Goal: Transaction & Acquisition: Book appointment/travel/reservation

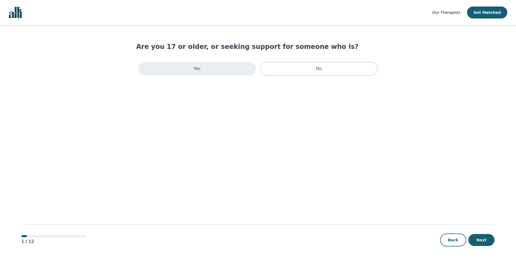
click at [213, 69] on div "Yes" at bounding box center [196, 69] width 117 height 14
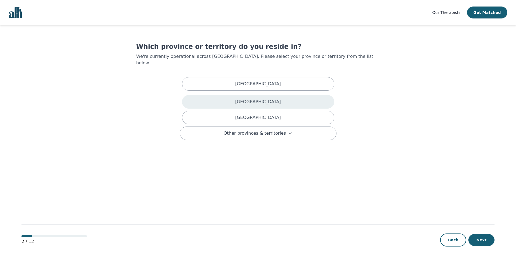
click at [267, 99] on p "[GEOGRAPHIC_DATA]" at bounding box center [258, 102] width 46 height 7
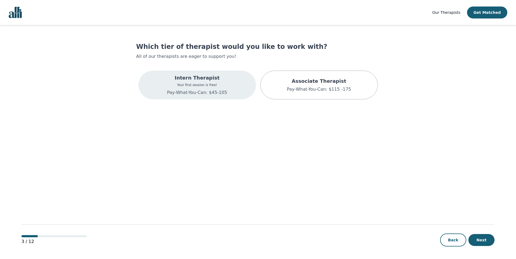
click at [175, 91] on p "Pay-What-You-Can: $45-105" at bounding box center [197, 92] width 60 height 7
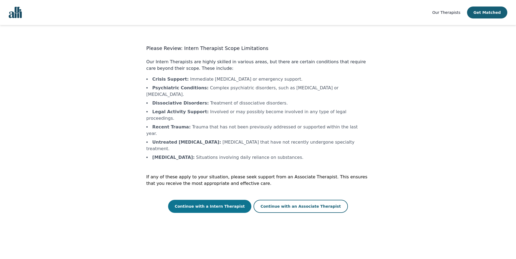
click at [204, 200] on button "Continue with a Intern Therapist" at bounding box center [209, 206] width 83 height 13
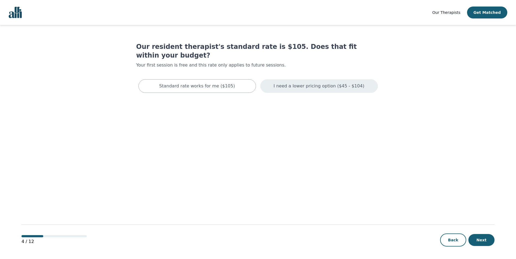
click at [318, 83] on p "I need a lower pricing option ($45 - $104)" at bounding box center [318, 86] width 91 height 7
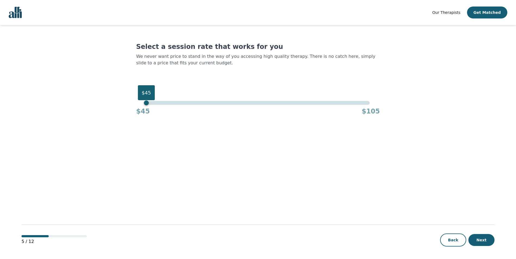
drag, startPoint x: 369, startPoint y: 104, endPoint x: 102, endPoint y: 88, distance: 267.6
click at [102, 88] on main "Select a session rate that works for you We never want price to stand in the wa…" at bounding box center [257, 142] width 473 height 235
click at [481, 242] on button "Next" at bounding box center [481, 240] width 26 height 12
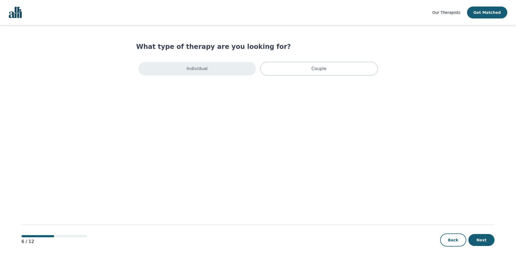
click at [204, 66] on p "Individual" at bounding box center [196, 68] width 21 height 7
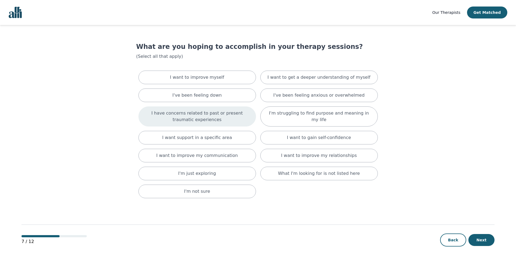
click at [213, 117] on p "I have concerns related to past or present traumatic experiences" at bounding box center [197, 116] width 104 height 13
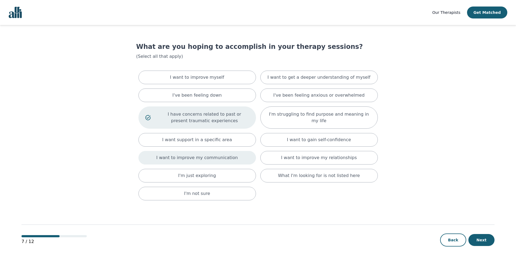
click at [225, 161] on p "I want to improve my communication" at bounding box center [197, 158] width 82 height 7
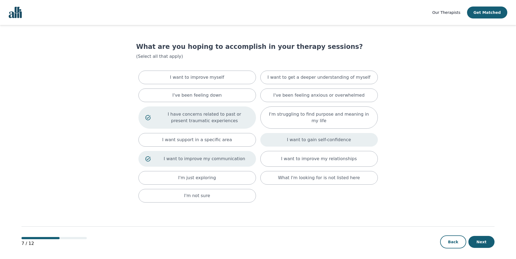
click at [303, 143] on div "I want to gain self-confidence" at bounding box center [318, 140] width 117 height 14
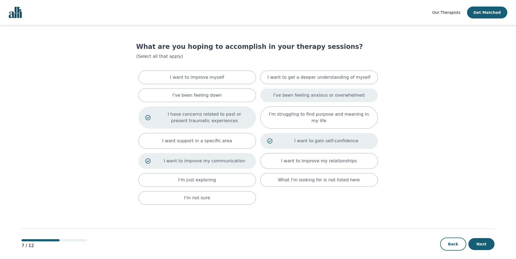
click at [302, 98] on p "I've been feeling anxious or overwhelmed" at bounding box center [318, 95] width 91 height 7
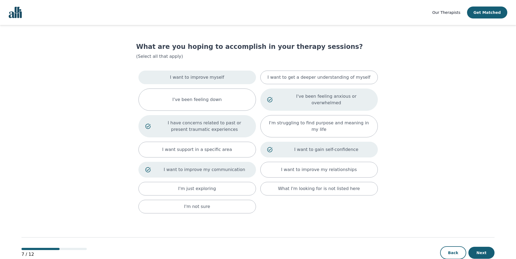
click at [214, 80] on p "I want to improve myself" at bounding box center [197, 77] width 54 height 7
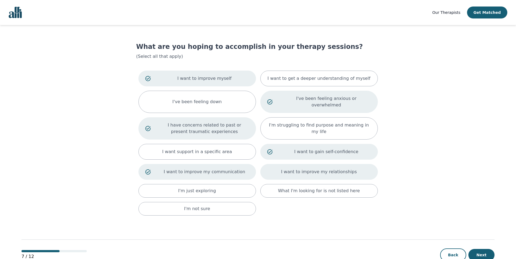
click at [303, 169] on p "I want to improve my relationships" at bounding box center [319, 172] width 76 height 7
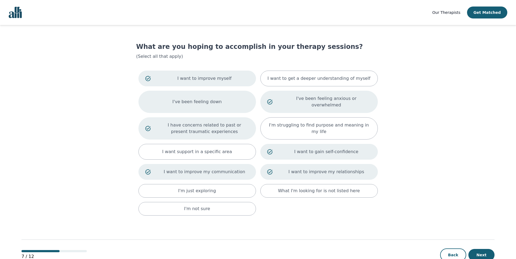
click at [215, 104] on div "I've been feeling down" at bounding box center [196, 102] width 117 height 22
click at [481, 249] on button "Next" at bounding box center [481, 255] width 26 height 12
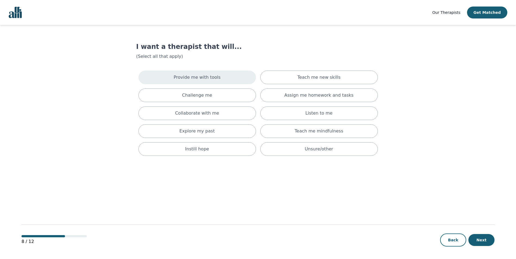
click at [204, 73] on div "Provide me with tools" at bounding box center [196, 78] width 117 height 14
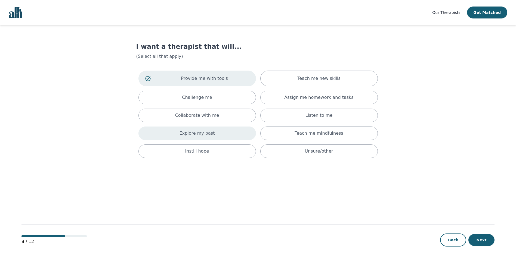
click at [210, 134] on p "Explore my past" at bounding box center [196, 133] width 35 height 7
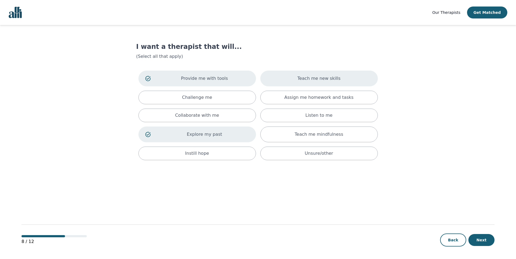
click at [341, 78] on div "Teach me new skills" at bounding box center [318, 79] width 117 height 16
click at [343, 98] on p "Assign me homework and tasks" at bounding box center [318, 97] width 69 height 7
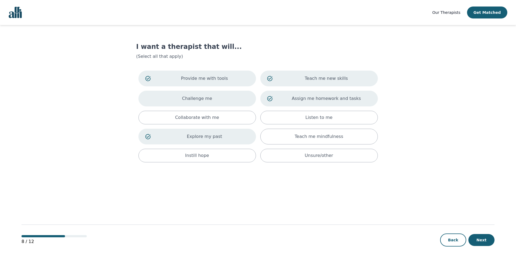
click at [226, 106] on div "Challenge me" at bounding box center [196, 99] width 117 height 16
click at [481, 238] on button "Next" at bounding box center [481, 240] width 26 height 12
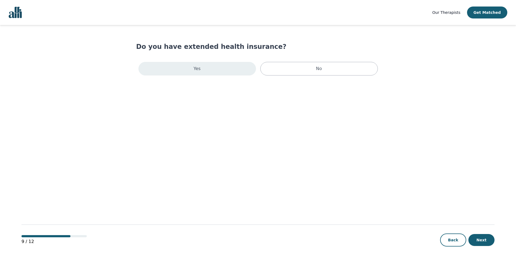
click at [208, 70] on div "Yes" at bounding box center [196, 69] width 117 height 14
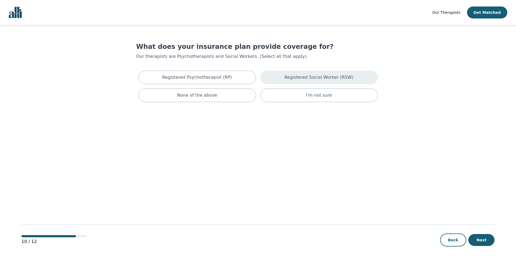
click at [292, 80] on p "Registered Social Worker (RSW)" at bounding box center [318, 77] width 69 height 7
click at [485, 241] on button "Next" at bounding box center [481, 240] width 26 height 12
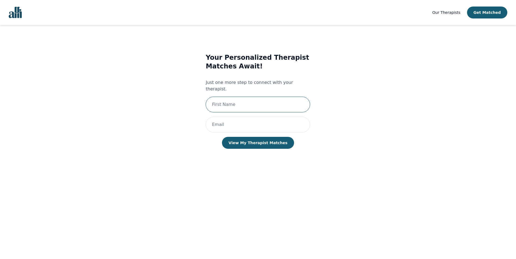
click at [250, 97] on input "text" at bounding box center [257, 105] width 104 height 16
type input "[PERSON_NAME]"
type input "[EMAIL_ADDRESS][DOMAIN_NAME]"
drag, startPoint x: 236, startPoint y: 100, endPoint x: 180, endPoint y: 108, distance: 56.0
click at [180, 108] on div "Your Personalized Therapist Matches Await! Just one more step to connect with y…" at bounding box center [257, 107] width 223 height 124
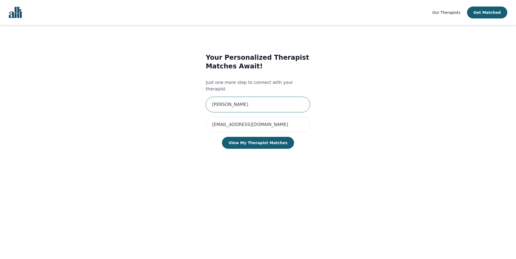
type input "[PERSON_NAME]"
click at [344, 130] on div "Your Personalized Therapist Matches Await! Just one more step to connect with y…" at bounding box center [257, 107] width 223 height 124
click at [266, 140] on button "View My Therapist Matches" at bounding box center [258, 143] width 72 height 12
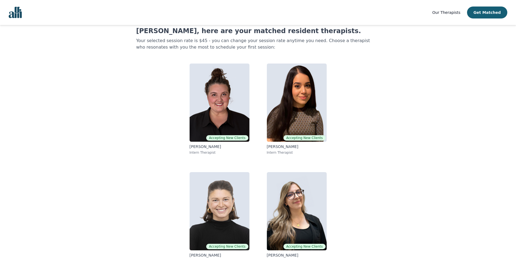
scroll to position [24, 0]
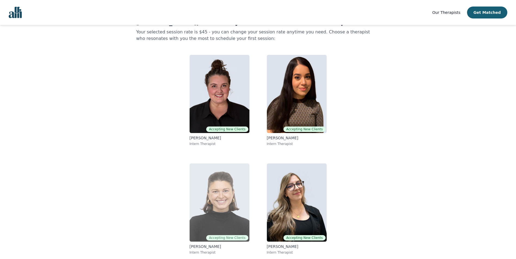
click at [205, 231] on img at bounding box center [219, 203] width 60 height 78
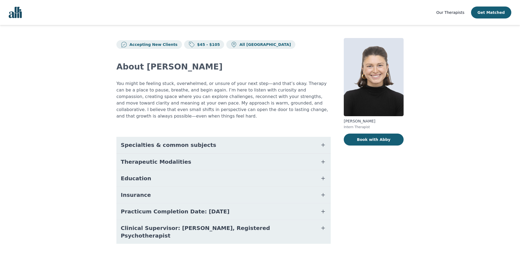
click at [185, 141] on span "Specialties & common subjects" at bounding box center [168, 145] width 95 height 8
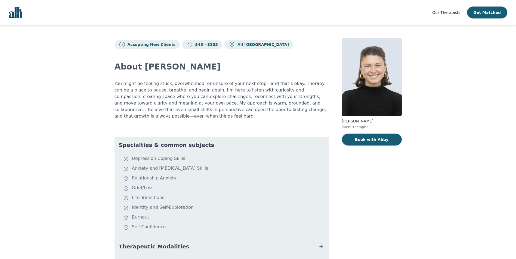
click at [180, 141] on span "Specialties & common subjects" at bounding box center [166, 145] width 95 height 8
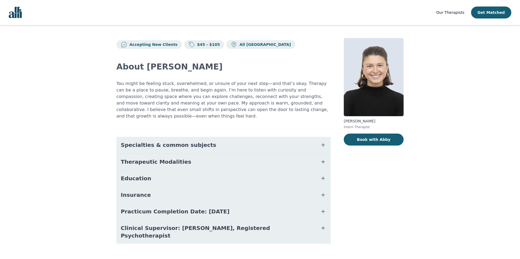
click at [171, 158] on span "Therapeutic Modalities" at bounding box center [156, 162] width 70 height 8
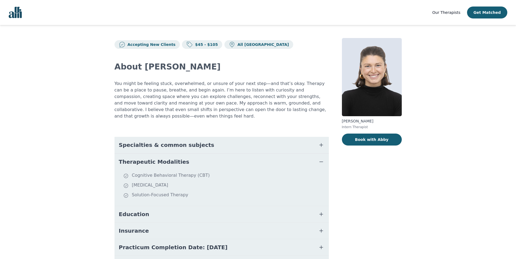
click at [171, 158] on span "Therapeutic Modalities" at bounding box center [154, 162] width 70 height 8
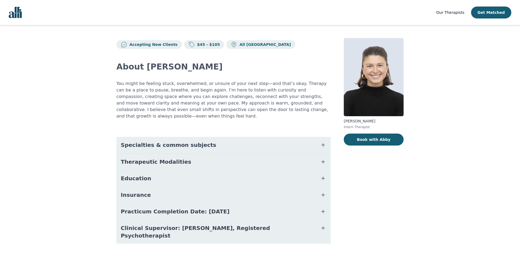
click at [156, 172] on button "Education" at bounding box center [223, 178] width 214 height 16
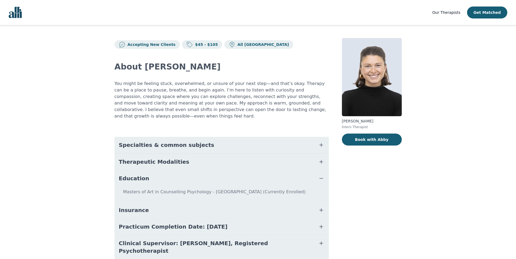
click at [156, 172] on button "Education" at bounding box center [221, 178] width 214 height 16
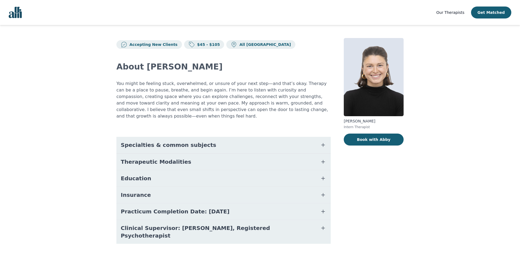
click at [153, 189] on button "Insurance" at bounding box center [223, 195] width 214 height 16
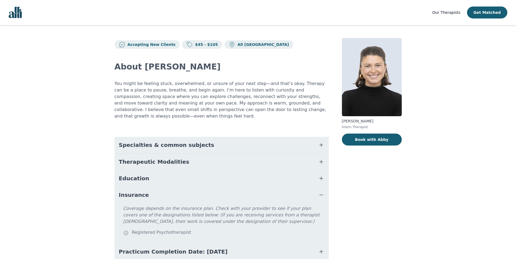
click at [153, 189] on button "Insurance" at bounding box center [221, 195] width 214 height 16
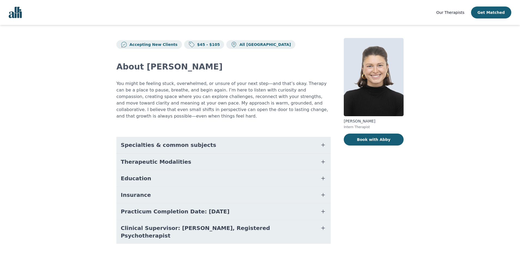
click at [232, 224] on span "Clinical Supervisor: [PERSON_NAME], Registered Psychotherapist" at bounding box center [217, 231] width 192 height 15
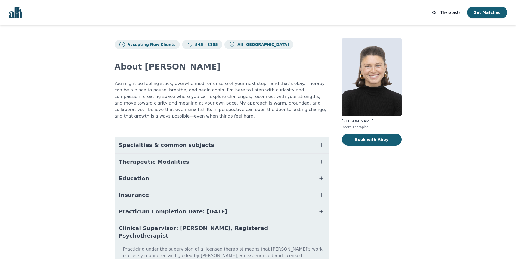
click at [232, 224] on span "Clinical Supervisor: [PERSON_NAME], Registered Psychotherapist" at bounding box center [215, 231] width 192 height 15
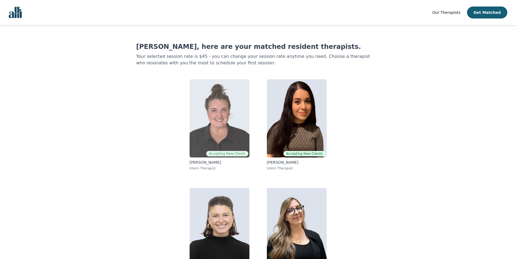
click at [216, 117] on img at bounding box center [219, 118] width 60 height 78
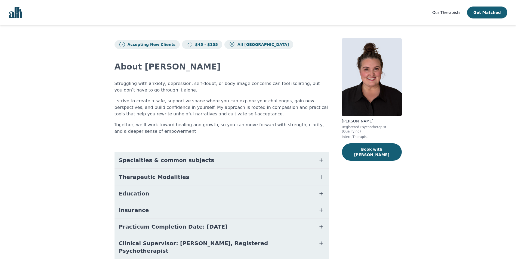
click at [166, 157] on span "Specialties & common subjects" at bounding box center [166, 161] width 95 height 8
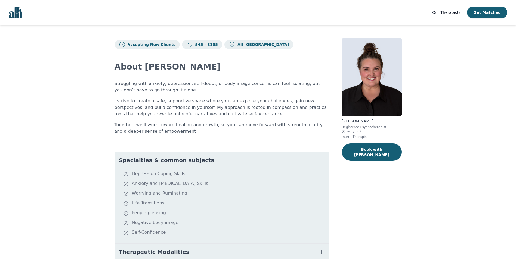
click at [169, 161] on span "Specialties & common subjects" at bounding box center [166, 161] width 95 height 8
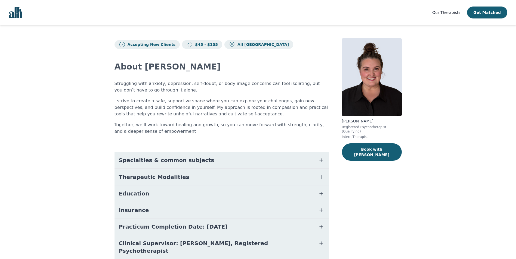
click at [167, 174] on span "Therapeutic Modalities" at bounding box center [154, 177] width 70 height 8
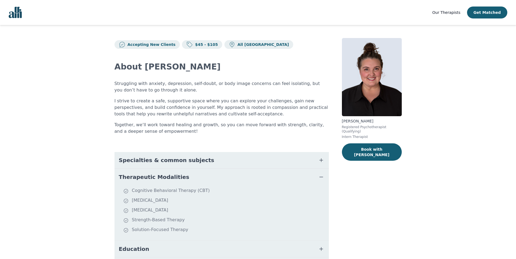
click at [167, 174] on span "Therapeutic Modalities" at bounding box center [154, 177] width 70 height 8
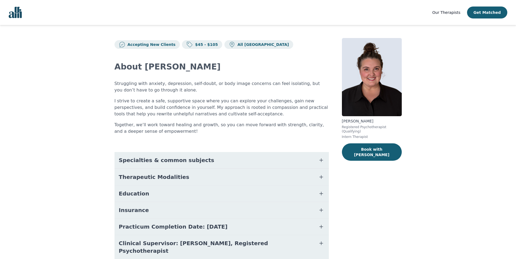
click at [166, 193] on button "Education" at bounding box center [221, 194] width 214 height 16
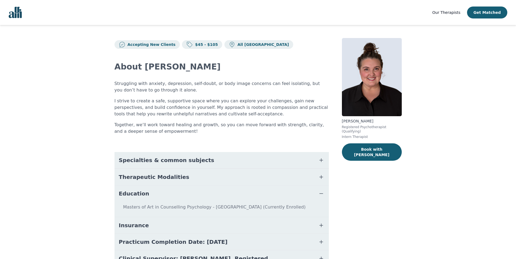
click at [166, 193] on button "Education" at bounding box center [221, 194] width 214 height 16
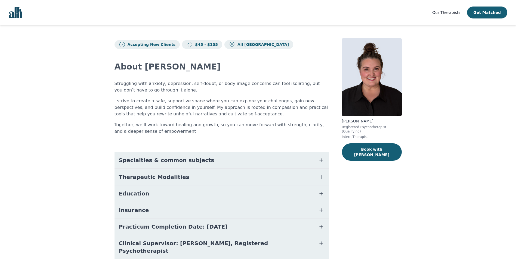
click at [176, 210] on button "Insurance" at bounding box center [221, 210] width 214 height 16
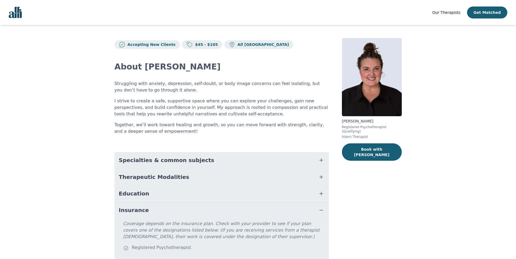
click at [176, 210] on button "Insurance" at bounding box center [221, 210] width 214 height 16
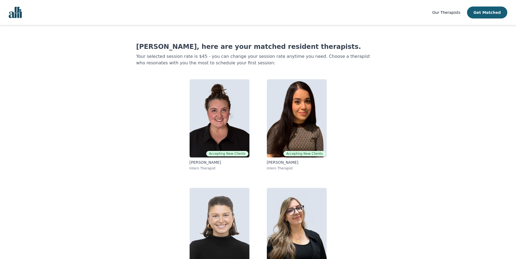
scroll to position [14, 0]
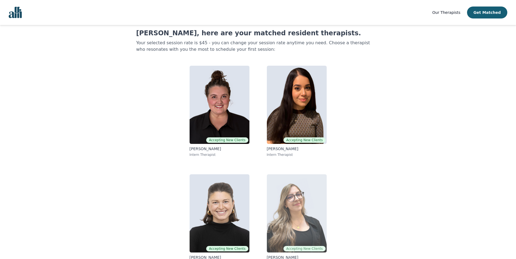
click at [302, 200] on img at bounding box center [297, 213] width 60 height 78
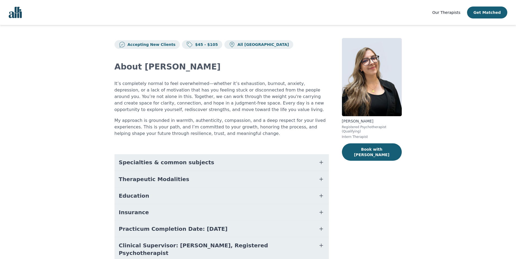
click at [161, 176] on span "Therapeutic Modalities" at bounding box center [154, 180] width 70 height 8
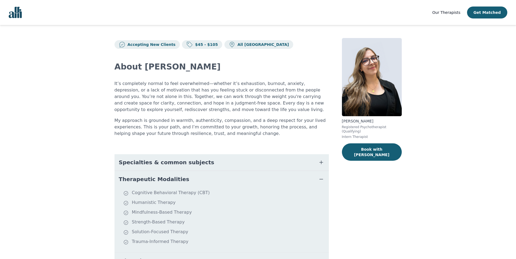
click at [171, 162] on span "Specialties & common subjects" at bounding box center [166, 163] width 95 height 8
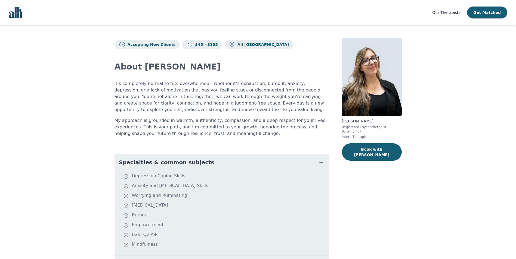
click at [171, 162] on span "Specialties & common subjects" at bounding box center [166, 163] width 95 height 8
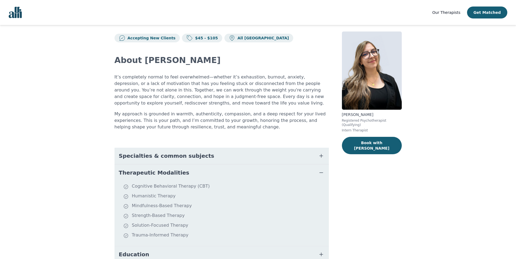
scroll to position [4, 0]
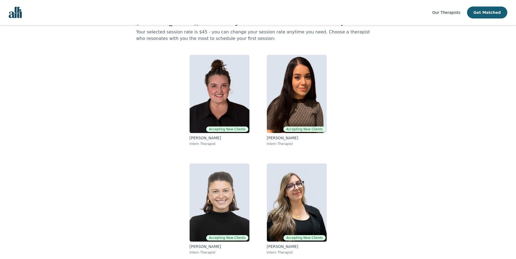
click at [300, 51] on link "Accepting New Clients [PERSON_NAME] Intern Therapist" at bounding box center [296, 101] width 68 height 100
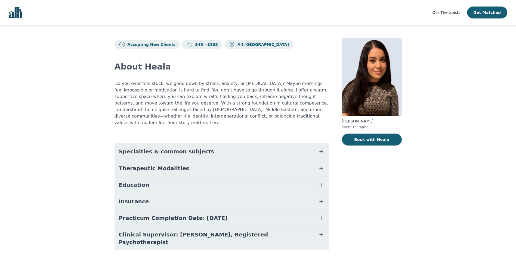
click at [172, 148] on span "Specialties & common subjects" at bounding box center [166, 152] width 95 height 8
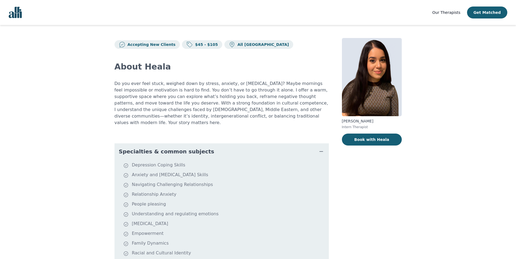
click at [172, 148] on span "Specialties & common subjects" at bounding box center [166, 152] width 95 height 8
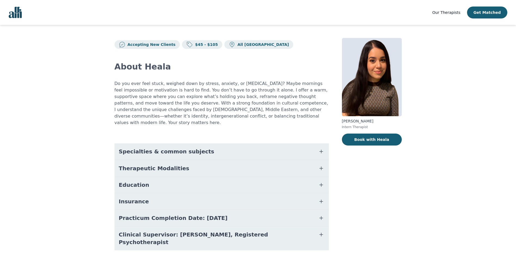
click at [171, 165] on span "Therapeutic Modalities" at bounding box center [154, 169] width 70 height 8
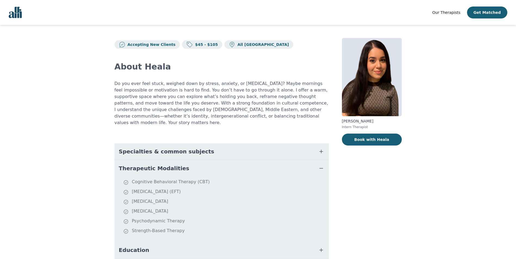
click at [171, 165] on span "Therapeutic Modalities" at bounding box center [154, 169] width 70 height 8
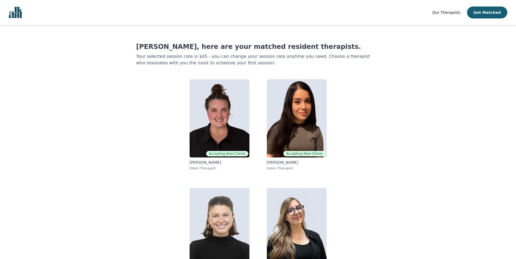
scroll to position [3, 0]
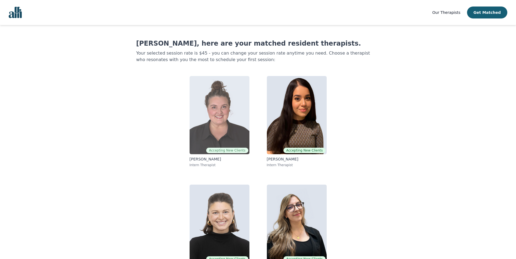
click at [220, 107] on img at bounding box center [219, 115] width 60 height 78
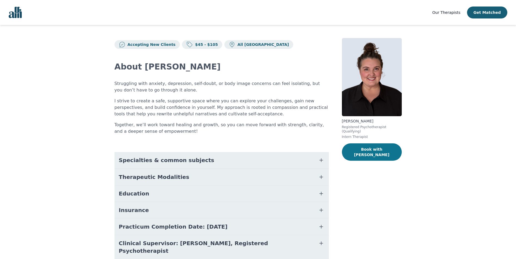
click at [368, 146] on button "Book with [PERSON_NAME]" at bounding box center [372, 151] width 60 height 17
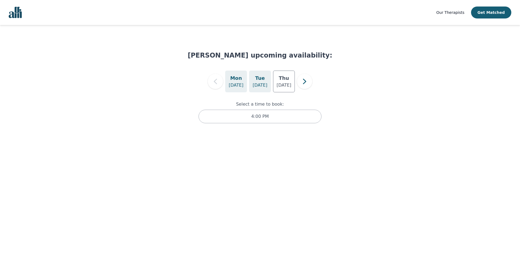
click at [263, 85] on p "[DATE]" at bounding box center [259, 85] width 15 height 7
click at [288, 79] on div "[DATE]" at bounding box center [284, 82] width 22 height 22
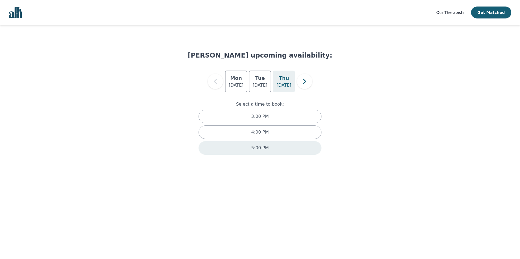
click at [291, 151] on div "5:00 PM" at bounding box center [259, 148] width 123 height 14
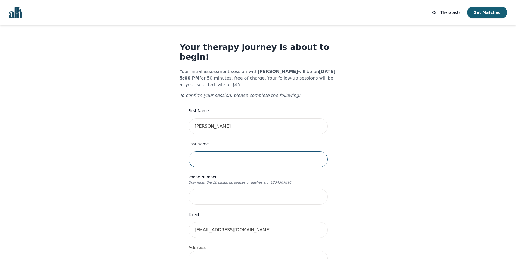
click at [233, 152] on input "text" at bounding box center [257, 160] width 139 height 16
type input "[PERSON_NAME]"
type input "[STREET_ADDRESS]"
type input "#1412"
click at [258, 189] on input "tel" at bounding box center [257, 197] width 139 height 16
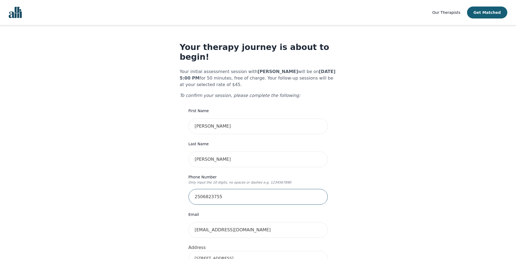
type input "2506823755"
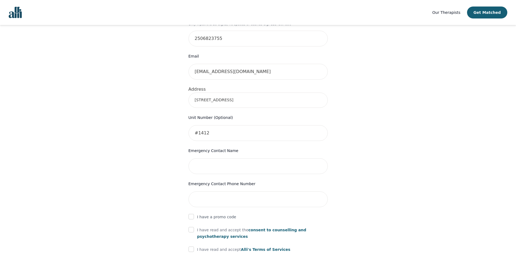
scroll to position [163, 0]
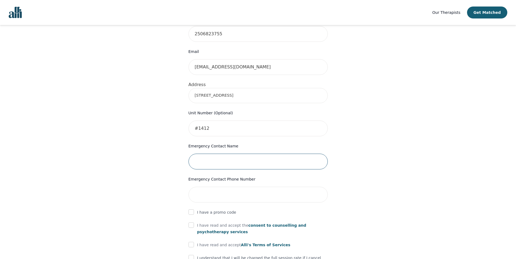
click at [251, 154] on input "text" at bounding box center [257, 162] width 139 height 16
type input "[PERSON_NAME]"
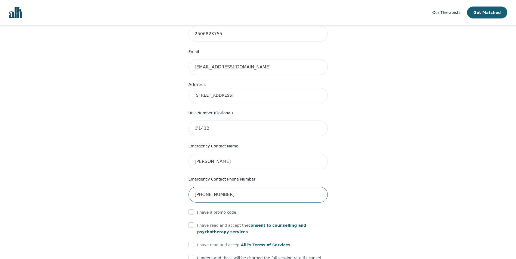
type input "[PHONE_NUMBER]"
click at [160, 189] on div "Your therapy journey is about to begin! Your initial assessment session with [P…" at bounding box center [258, 106] width 503 height 488
click at [192, 223] on input "checkbox" at bounding box center [190, 225] width 5 height 5
checkbox input "true"
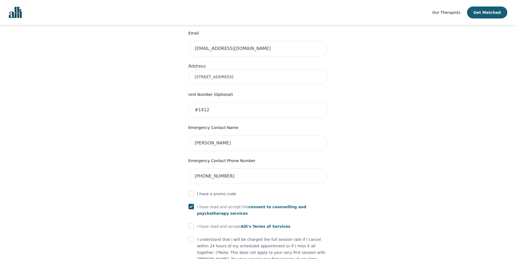
scroll to position [190, 0]
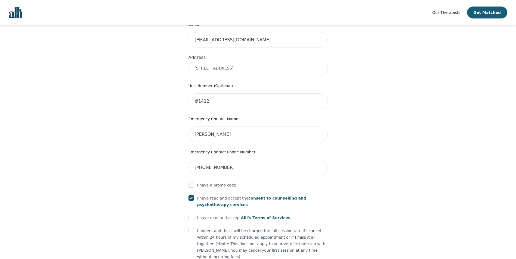
click at [195, 215] on div "I have read and accept [PERSON_NAME]'s Terms of Services" at bounding box center [257, 218] width 139 height 7
click at [190, 228] on input "checkbox" at bounding box center [190, 230] width 5 height 5
checkbox input "true"
click at [192, 215] on input "checkbox" at bounding box center [190, 217] width 5 height 5
checkbox input "true"
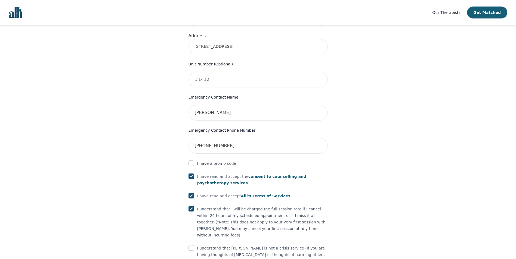
scroll to position [230, 0]
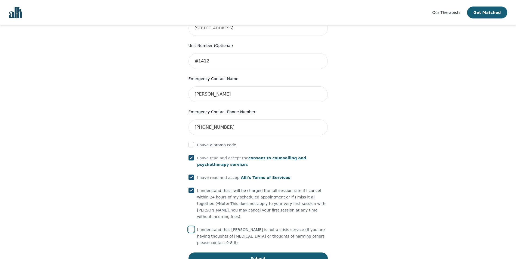
click at [191, 227] on input "checkbox" at bounding box center [190, 229] width 5 height 5
checkbox input "true"
click at [222, 253] on button "Submit" at bounding box center [257, 259] width 139 height 12
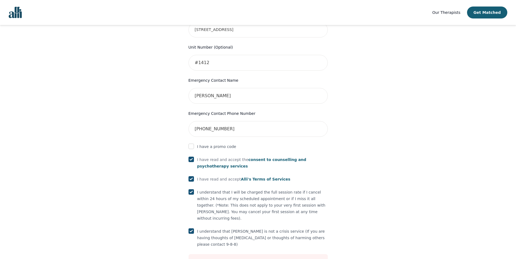
scroll to position [122, 0]
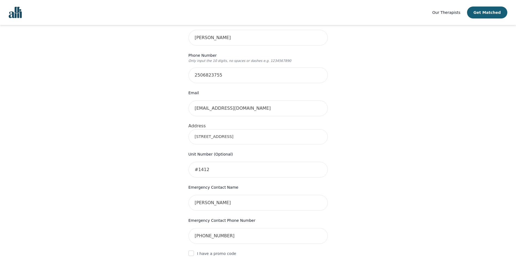
click at [265, 129] on input "[STREET_ADDRESS]" at bounding box center [257, 136] width 139 height 15
click at [139, 144] on div "Your therapy journey is about to begin! Your initial assessment session with [P…" at bounding box center [258, 157] width 503 height 508
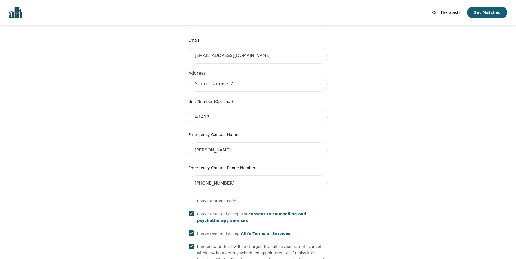
scroll to position [251, 0]
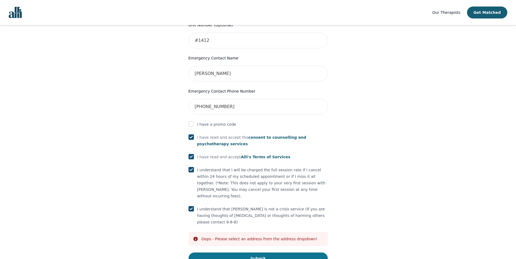
click at [243, 253] on button "Submit" at bounding box center [257, 259] width 139 height 12
click at [190, 121] on input "checkbox" at bounding box center [190, 123] width 5 height 5
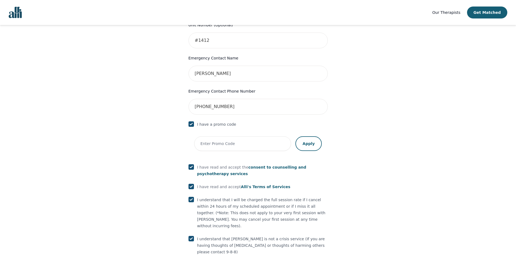
click at [191, 121] on input "checkbox" at bounding box center [190, 123] width 5 height 5
checkbox input "false"
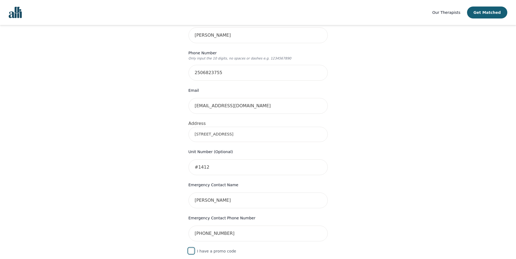
scroll to position [115, 0]
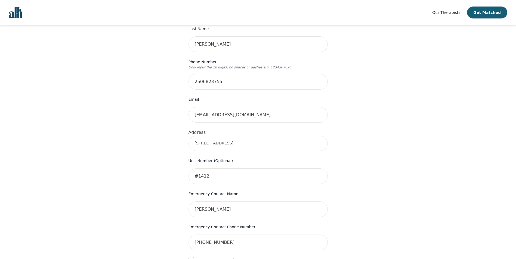
click at [277, 136] on input "[STREET_ADDRESS]" at bounding box center [257, 143] width 139 height 15
type input "[STREET_ADDRESS]"
click at [389, 152] on div "Your therapy journey is about to begin! Your initial assessment session with [P…" at bounding box center [258, 164] width 503 height 508
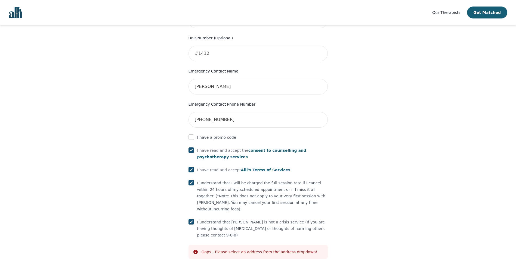
scroll to position [251, 0]
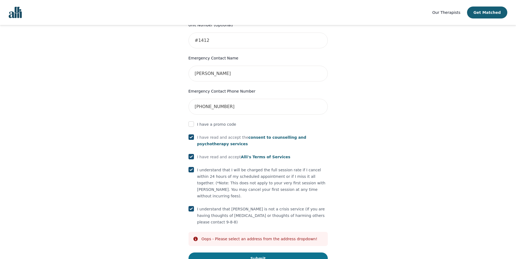
click at [276, 253] on button "Submit" at bounding box center [257, 259] width 139 height 12
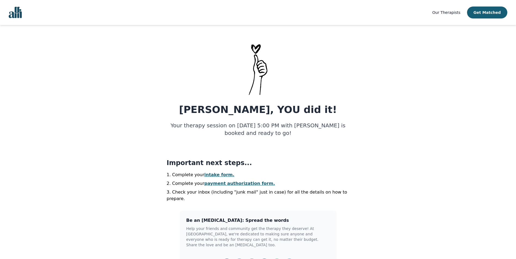
click at [210, 175] on link "intake form." at bounding box center [219, 174] width 30 height 5
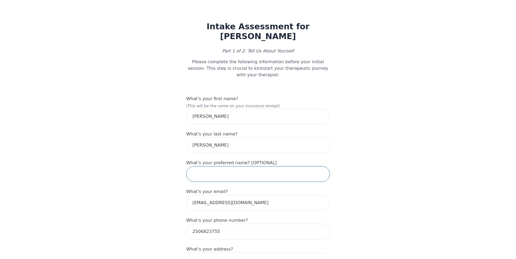
click at [243, 166] on input "text" at bounding box center [257, 174] width 143 height 16
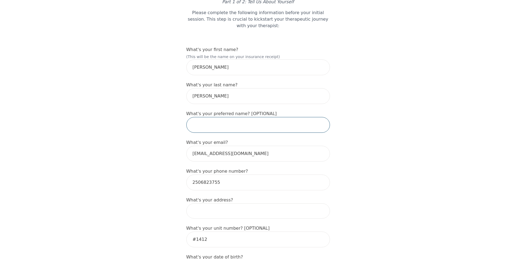
scroll to position [54, 0]
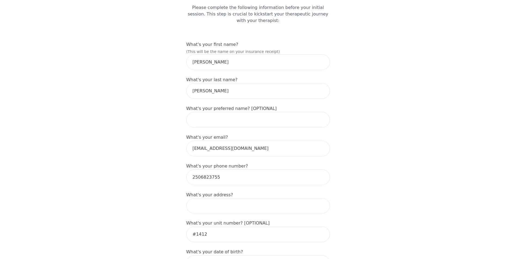
click at [224, 198] on input at bounding box center [257, 205] width 143 height 15
type input "[STREET_ADDRESS]"
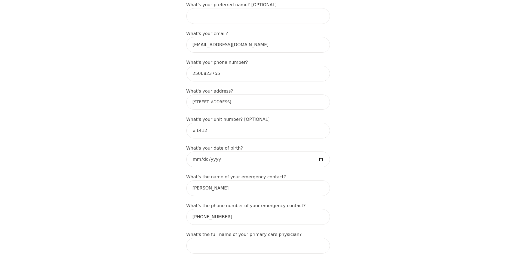
scroll to position [163, 0]
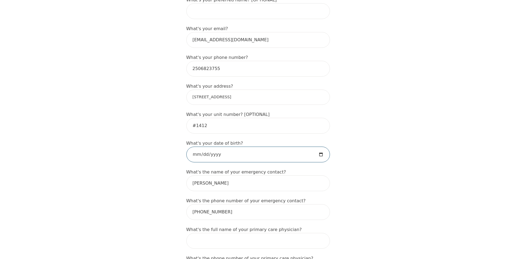
click at [199, 147] on input "date" at bounding box center [257, 155] width 143 height 16
type input "[DATE]"
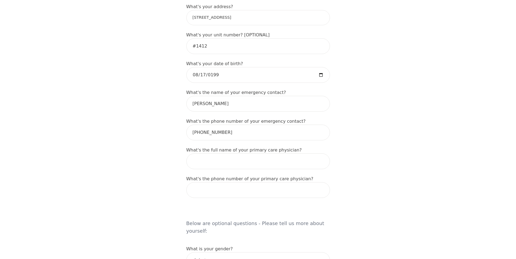
scroll to position [245, 0]
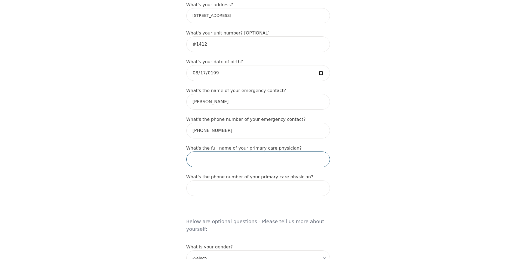
click at [252, 152] on input "text" at bounding box center [257, 160] width 143 height 16
type input "Dr [PERSON_NAME]"
click at [228, 180] on input "tel" at bounding box center [257, 188] width 143 height 16
paste input "250) 372-3828"
click at [202, 180] on input "250) 372-3828" at bounding box center [257, 188] width 143 height 16
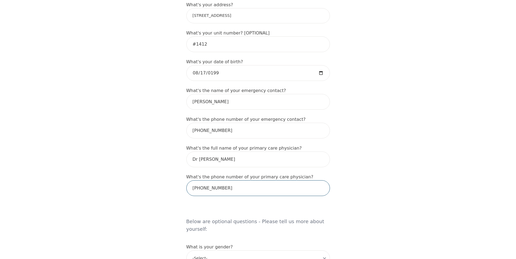
type input "[PHONE_NUMBER]"
click at [428, 204] on div "Intake Assessment for [PERSON_NAME] Part 1 of 2: Tell Us About Yourself Please …" at bounding box center [258, 187] width 516 height 820
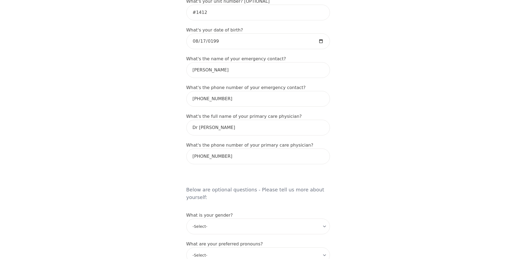
scroll to position [326, 0]
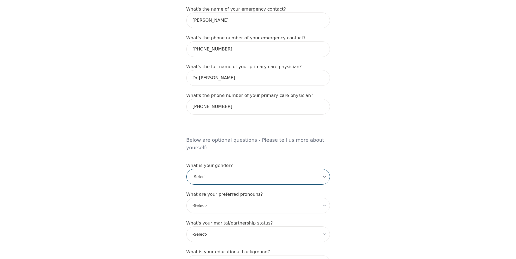
click at [257, 169] on select "-Select- [DEMOGRAPHIC_DATA] [DEMOGRAPHIC_DATA] [DEMOGRAPHIC_DATA] [DEMOGRAPHIC_…" at bounding box center [257, 177] width 143 height 16
select select "[DEMOGRAPHIC_DATA]"
click at [186, 169] on select "-Select- [DEMOGRAPHIC_DATA] [DEMOGRAPHIC_DATA] [DEMOGRAPHIC_DATA] [DEMOGRAPHIC_…" at bounding box center [257, 177] width 143 height 16
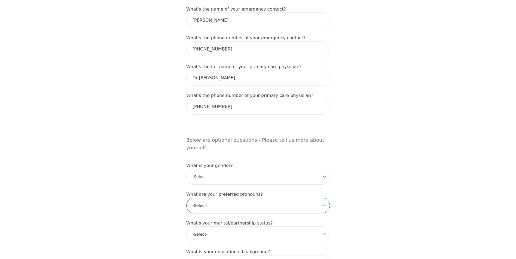
click at [269, 198] on select "-Select- he/him she/her they/them ze/zir xe/xem ey/em ve/ver tey/ter e/e per/pe…" at bounding box center [257, 206] width 143 height 16
select select "she/her"
click at [186, 198] on select "-Select- he/him she/her they/them ze/zir xe/xem ey/em ve/ver tey/ter e/e per/pe…" at bounding box center [257, 206] width 143 height 16
click at [279, 227] on select "-Select- Single Partnered Married Common Law Widowed Separated Divorced" at bounding box center [257, 235] width 143 height 16
select select "Single"
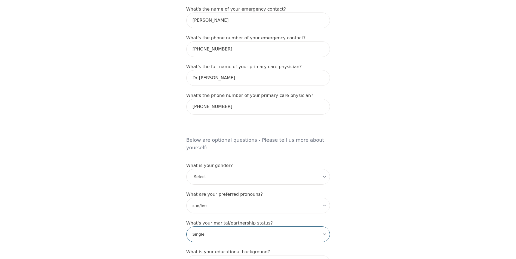
click at [186, 227] on select "-Select- Single Partnered Married Common Law Widowed Separated Divorced" at bounding box center [257, 235] width 143 height 16
click at [381, 194] on div "Intake Assessment for [PERSON_NAME] Part 1 of 2: Tell Us About Yourself Please …" at bounding box center [258, 106] width 516 height 820
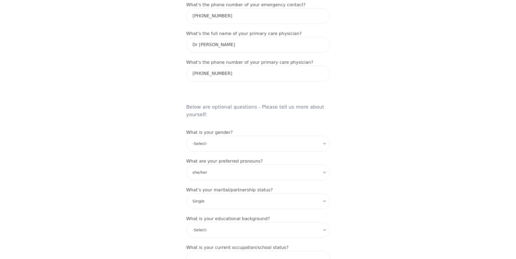
scroll to position [435, 0]
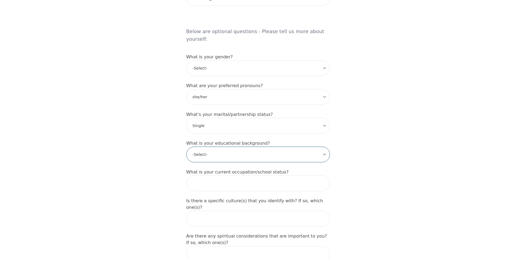
click at [251, 147] on select "-Select- Less than high school High school Associate degree Bachelor degree Mas…" at bounding box center [257, 155] width 143 height 16
select select "Bachelor degree"
click at [186, 147] on select "-Select- Less than high school High school Associate degree Bachelor degree Mas…" at bounding box center [257, 155] width 143 height 16
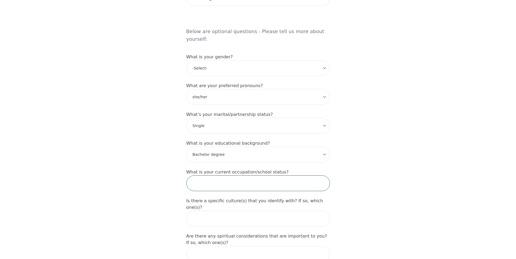
click at [282, 176] on input "text" at bounding box center [257, 184] width 143 height 16
type input "Events and Marketing Director"
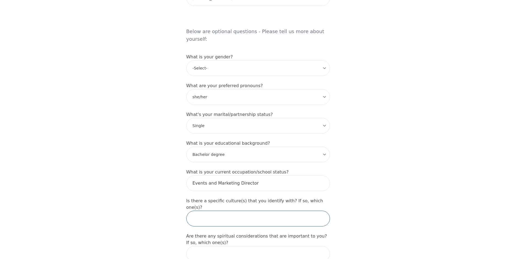
click at [300, 211] on input "text" at bounding box center [257, 219] width 143 height 16
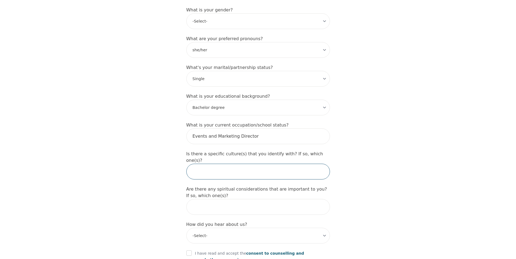
scroll to position [489, 0]
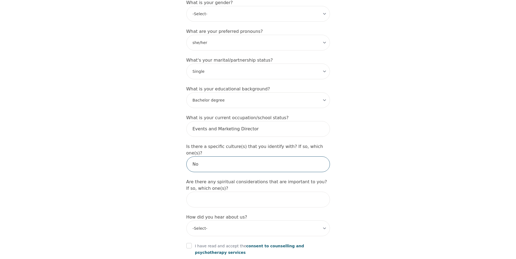
type input "No"
click at [234, 221] on select "-Select- Physician/Specialist Friend Facebook Instagram Google Search Google Ad…" at bounding box center [257, 229] width 143 height 16
select select "Instagram"
click at [186, 221] on select "-Select- Physician/Specialist Friend Facebook Instagram Google Search Google Ad…" at bounding box center [257, 229] width 143 height 16
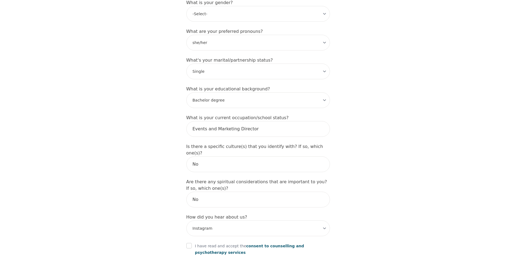
click at [187, 243] on input "checkbox" at bounding box center [188, 245] width 5 height 5
checkbox input "true"
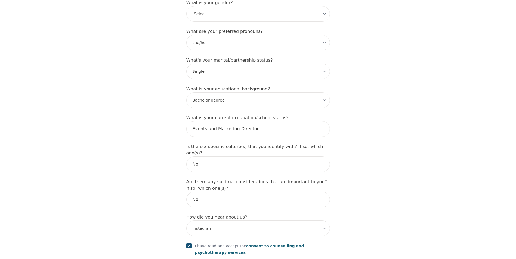
checkbox input "true"
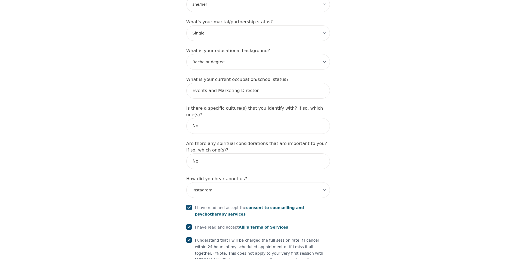
scroll to position [554, 0]
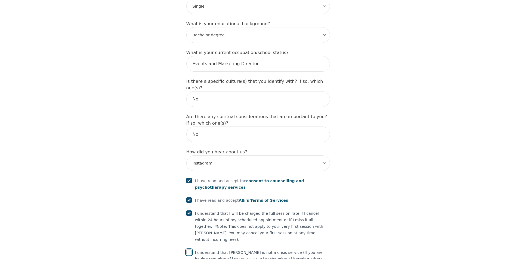
click at [187, 250] on input "checkbox" at bounding box center [188, 252] width 5 height 5
checkbox input "true"
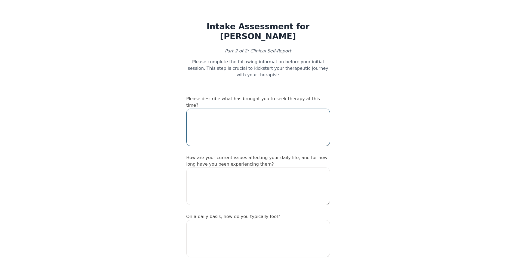
click at [260, 109] on textarea at bounding box center [257, 128] width 143 height 38
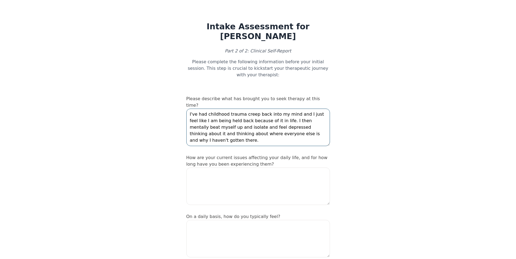
type textarea "I've had childhood trauma creep back into my mind and I just feel like I am bei…"
click at [275, 170] on textarea at bounding box center [257, 187] width 143 height 38
type textarea "I get overwhelmed and I avoid going out or I forget things for work and it make…"
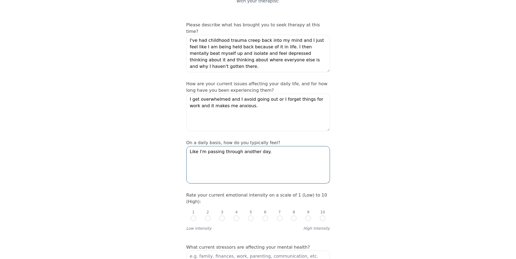
scroll to position [82, 0]
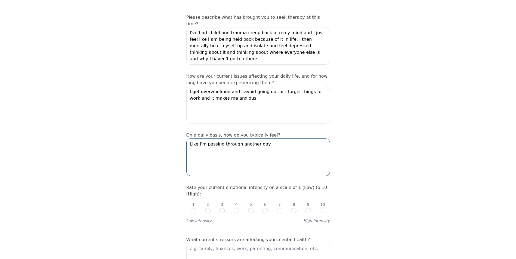
type textarea "Like I'm passing through another day."
click at [277, 208] on input "radio" at bounding box center [279, 210] width 5 height 5
radio input "true"
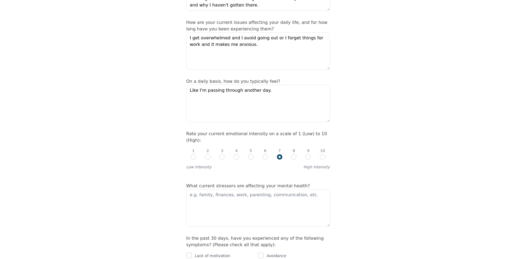
scroll to position [136, 0]
click at [249, 189] on textarea at bounding box center [257, 208] width 143 height 38
click at [212, 189] on textarea "Finances, friendships, non existent relationships, loneliness, past trauma" at bounding box center [257, 208] width 143 height 38
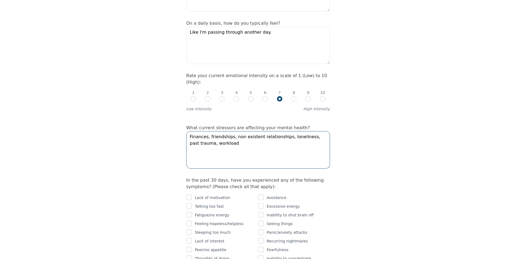
scroll to position [217, 0]
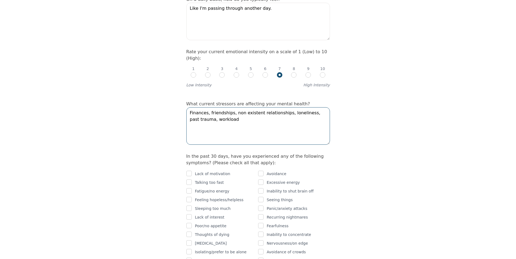
type textarea "Finances, friendships, non existent relationships, loneliness, past trauma, wor…"
click at [188, 171] on input "checkbox" at bounding box center [188, 173] width 5 height 5
checkbox input "true"
click at [188, 180] on input "checkbox" at bounding box center [188, 182] width 5 height 5
checkbox input "true"
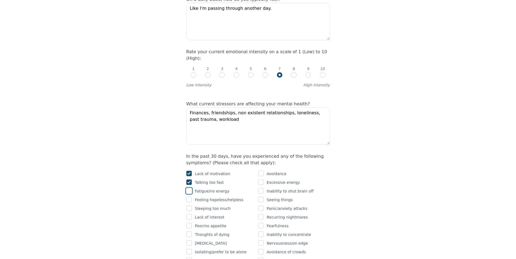
click at [189, 188] on input "checkbox" at bounding box center [188, 190] width 5 height 5
checkbox input "true"
click at [189, 197] on input "checkbox" at bounding box center [188, 199] width 5 height 5
checkbox input "true"
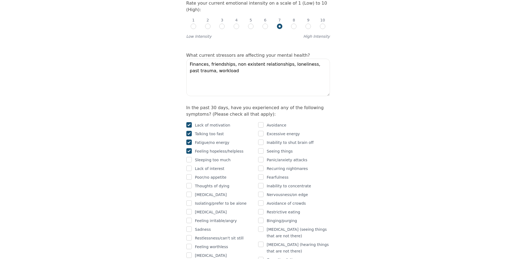
scroll to position [272, 0]
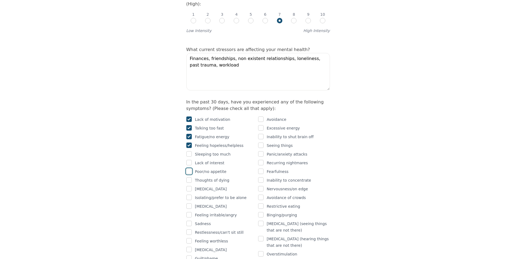
click at [189, 169] on input "checkbox" at bounding box center [188, 171] width 5 height 5
checkbox input "true"
click at [189, 195] on input "checkbox" at bounding box center [188, 197] width 5 height 5
checkbox input "true"
click at [189, 204] on input "checkbox" at bounding box center [188, 206] width 5 height 5
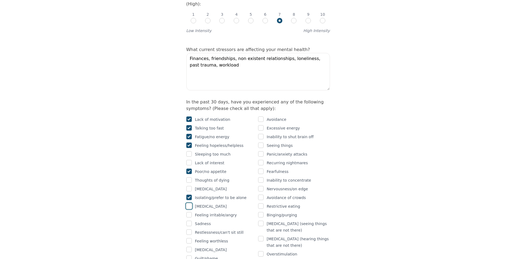
checkbox input "true"
click at [189, 212] on input "checkbox" at bounding box center [188, 214] width 5 height 5
checkbox input "true"
click at [190, 221] on input "checkbox" at bounding box center [188, 223] width 5 height 5
checkbox input "true"
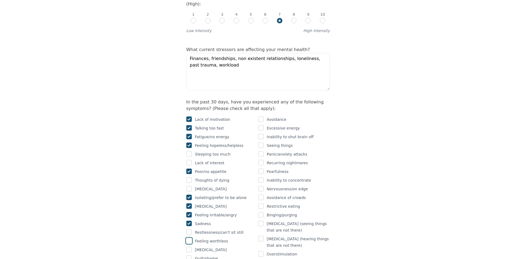
click at [189, 238] on input "checkbox" at bounding box center [188, 240] width 5 height 5
checkbox input "true"
drag, startPoint x: 223, startPoint y: 35, endPoint x: 208, endPoint y: 31, distance: 15.8
click at [208, 53] on textarea "Finances, friendships, non existent relationships, loneliness, past trauma, wor…" at bounding box center [257, 72] width 143 height 38
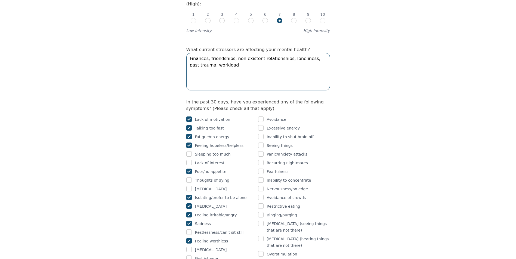
drag, startPoint x: 208, startPoint y: 36, endPoint x: 221, endPoint y: 36, distance: 12.5
click at [220, 53] on textarea "Finances, friendships, non existent relationships, loneliness, past trauma, wor…" at bounding box center [257, 72] width 143 height 38
type textarea "Finances, friendships, non existent relationships, loneliness, past trauma"
click at [263, 117] on input "checkbox" at bounding box center [260, 119] width 5 height 5
checkbox input "true"
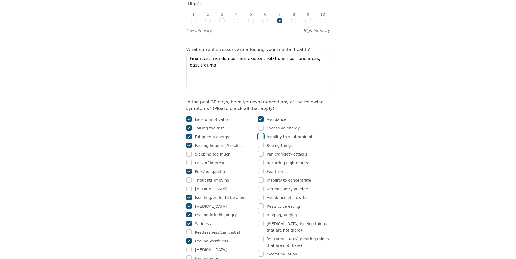
click at [260, 134] on input "checkbox" at bounding box center [260, 136] width 5 height 5
checkbox input "true"
click at [260, 151] on input "checkbox" at bounding box center [260, 153] width 5 height 5
checkbox input "true"
click at [261, 177] on input "checkbox" at bounding box center [260, 179] width 5 height 5
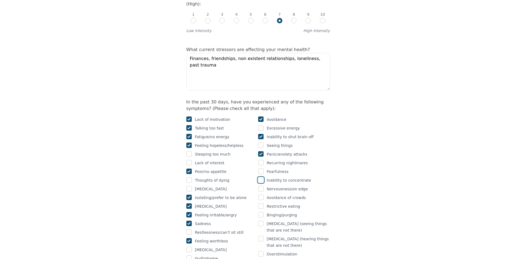
checkbox input "true"
click at [260, 186] on input "checkbox" at bounding box center [260, 188] width 5 height 5
checkbox input "true"
click at [188, 256] on input "checkbox" at bounding box center [188, 258] width 5 height 5
checkbox input "true"
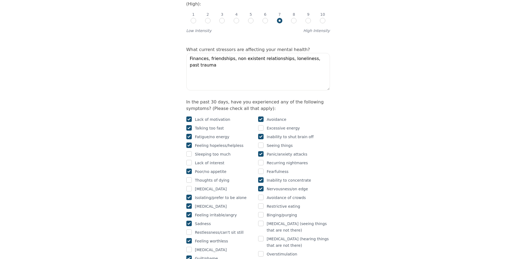
click at [261, 151] on input "checkbox" at bounding box center [260, 153] width 5 height 5
checkbox input "false"
click at [261, 204] on input "checkbox" at bounding box center [260, 206] width 5 height 5
checkbox input "true"
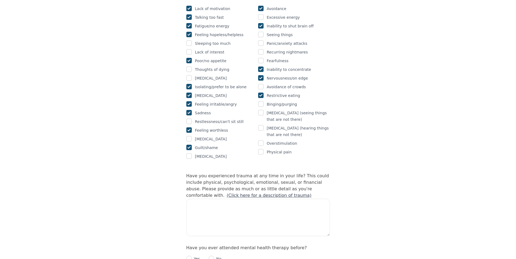
scroll to position [408, 0]
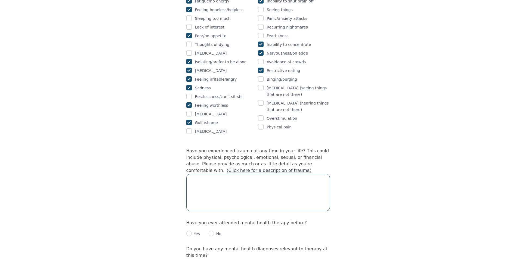
click at [260, 174] on textarea at bounding box center [257, 193] width 143 height 38
type textarea "a"
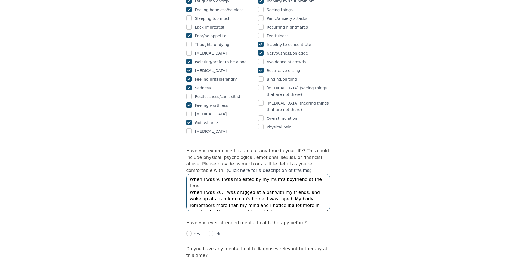
click at [227, 174] on textarea "When I was 9, I was molested by my mum's boyfriend at the time. When I was 20, …" at bounding box center [257, 193] width 143 height 38
type textarea "When I was 9, I was molested by my mum's boyfriend at the time. When I was 20, …"
click at [190, 231] on input "radio" at bounding box center [188, 233] width 5 height 5
radio input "true"
click at [157, 164] on div "Intake Assessment for [PERSON_NAME] Part 2 of 2: Clinical Self-Report Please co…" at bounding box center [258, 144] width 516 height 1060
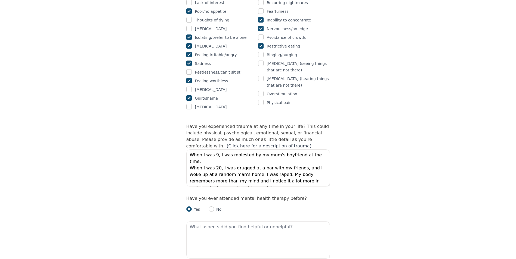
scroll to position [462, 0]
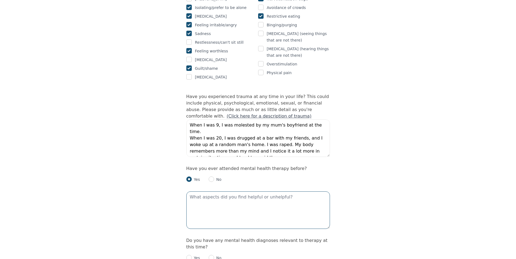
click at [254, 192] on textarea at bounding box center [257, 211] width 143 height 38
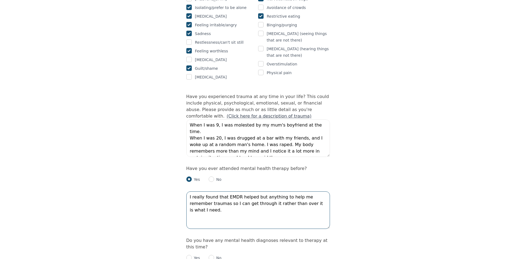
type textarea "I really found that EMDR helped but anything to help me remember traumas so I c…"
click at [189, 255] on input "radio" at bounding box center [188, 257] width 5 height 5
radio input "true"
type textarea "Anxiety and [MEDICAL_DATA]"
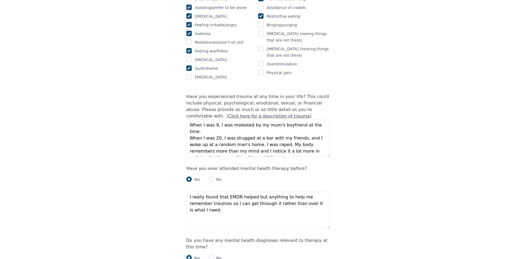
click at [418, 177] on div "Intake Assessment for [PERSON_NAME] Part 2 of 2: Clinical Self-Report Please co…" at bounding box center [258, 113] width 516 height 1106
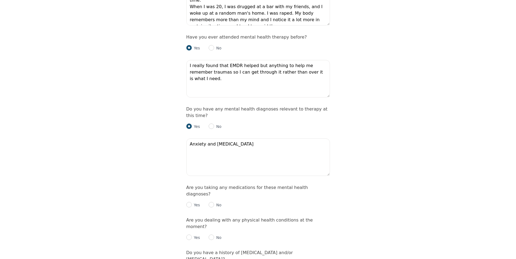
scroll to position [598, 0]
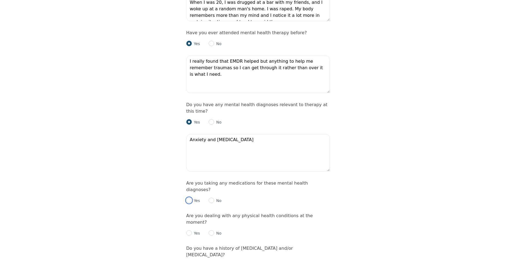
click at [187, 198] on input "radio" at bounding box center [188, 200] width 5 height 5
radio input "true"
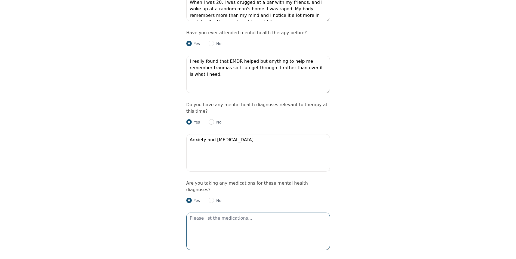
click at [231, 213] on textarea at bounding box center [257, 232] width 143 height 38
type textarea "[MEDICAL_DATA]"
click at [129, 162] on div "Intake Assessment for [PERSON_NAME] Part 2 of 2: Clinical Self-Report Please co…" at bounding box center [258, 0] width 516 height 1152
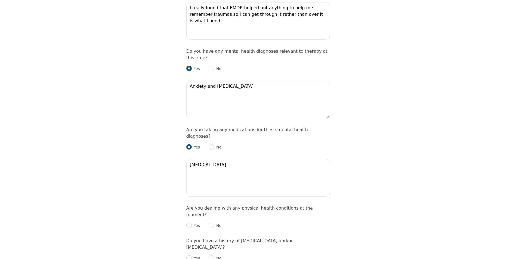
scroll to position [652, 0]
click at [211, 222] on input "radio" at bounding box center [210, 224] width 5 height 5
radio input "true"
click at [211, 255] on input "radio" at bounding box center [210, 257] width 5 height 5
radio input "true"
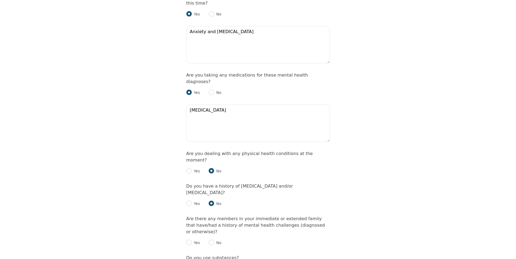
scroll to position [707, 0]
click at [191, 239] on input "radio" at bounding box center [188, 241] width 5 height 5
radio input "true"
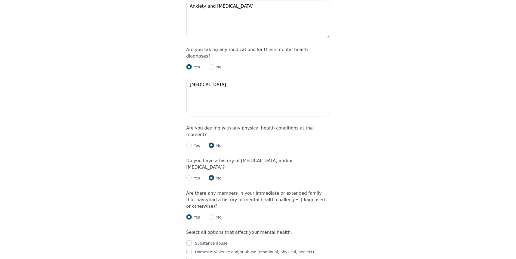
scroll to position [761, 0]
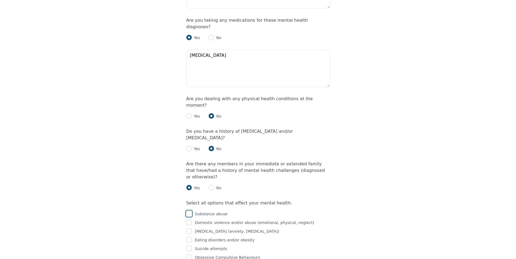
click at [189, 211] on input "checkbox" at bounding box center [188, 213] width 5 height 5
checkbox input "true"
click at [190, 229] on input "checkbox" at bounding box center [188, 231] width 5 height 5
checkbox input "true"
click at [189, 237] on input "checkbox" at bounding box center [188, 239] width 5 height 5
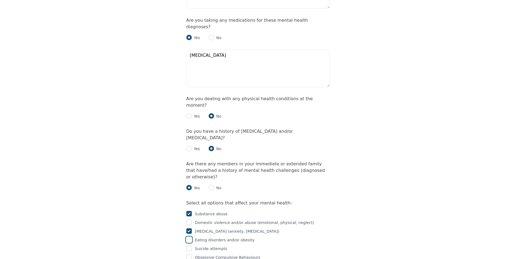
checkbox input "true"
click at [189, 255] on input "checkbox" at bounding box center [188, 257] width 5 height 5
checkbox input "true"
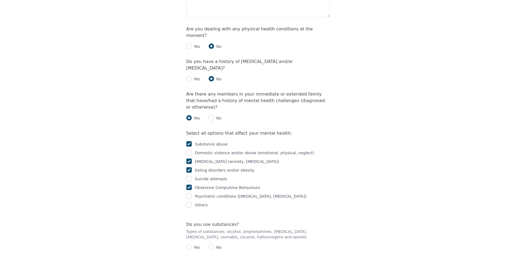
scroll to position [843, 0]
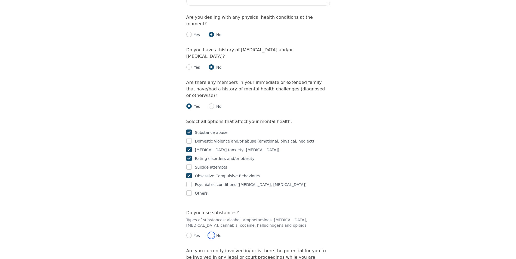
click at [211, 233] on input "radio" at bounding box center [210, 235] width 5 height 5
radio input "true"
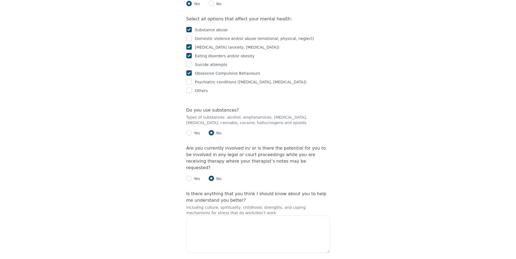
scroll to position [950, 0]
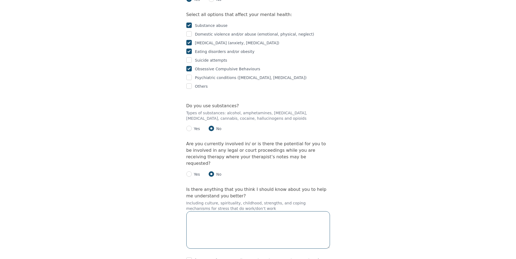
click at [240, 211] on textarea at bounding box center [257, 230] width 143 height 38
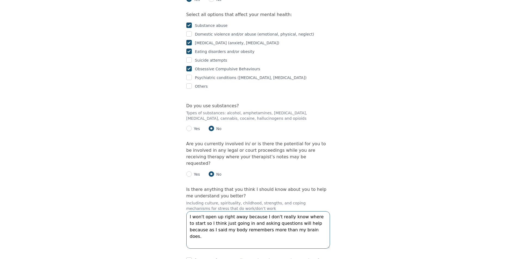
type textarea "I won't open up right away because I don't really know where to start so I thin…"
click at [188, 258] on input "checkbox" at bounding box center [188, 260] width 5 height 5
checkbox input "true"
click at [302, 211] on textarea "I won't open up right away because I don't really know where to start so I thin…" at bounding box center [257, 230] width 143 height 38
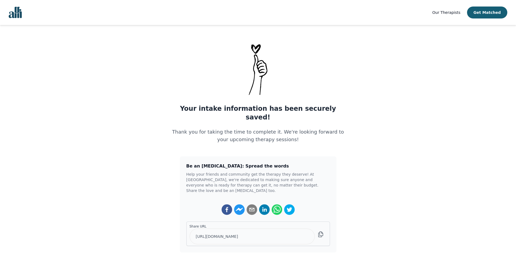
click at [455, 16] on div "Our Therapists Get Matched" at bounding box center [469, 13] width 75 height 12
click at [453, 11] on span "Our Therapists" at bounding box center [446, 12] width 28 height 4
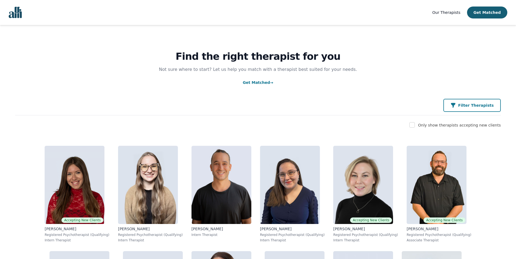
click at [466, 104] on p "Filter Therapists" at bounding box center [476, 105] width 36 height 5
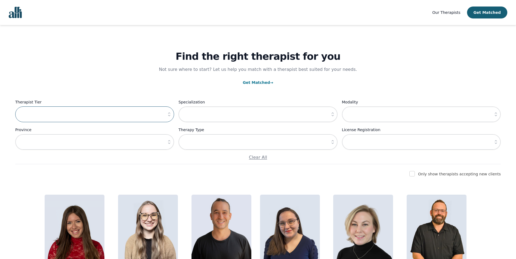
click at [96, 111] on input "text" at bounding box center [94, 115] width 159 height 16
click at [332, 115] on icon "button" at bounding box center [332, 114] width 5 height 5
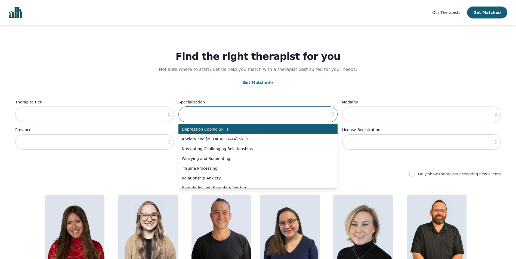
scroll to position [54, 0]
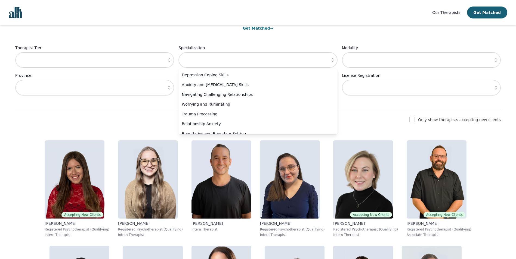
click at [283, 40] on div "Find the right therapist for you Not sure where to start? Let us help you match…" at bounding box center [257, 40] width 485 height 139
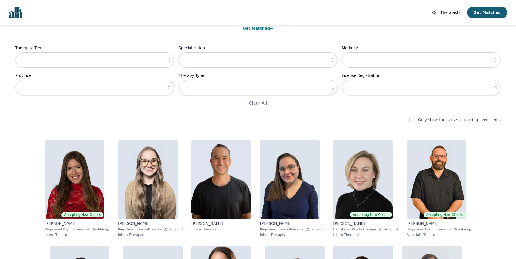
click at [330, 85] on icon "button" at bounding box center [332, 87] width 5 height 5
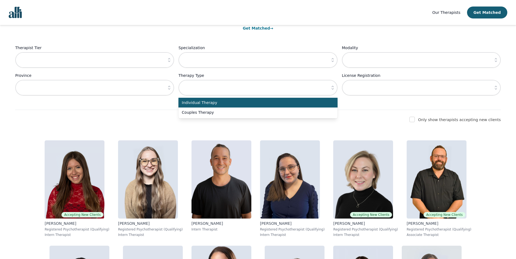
click at [236, 101] on span "Individual Therapy" at bounding box center [255, 102] width 146 height 5
type input "Individual Therapy"
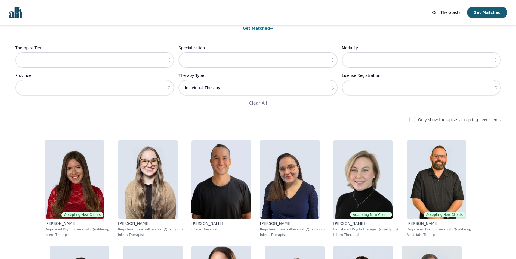
click at [497, 87] on icon "button" at bounding box center [495, 87] width 5 height 5
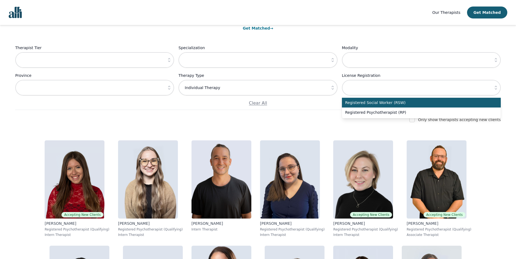
click at [453, 105] on span "Registered Social Worker (RSW)" at bounding box center [418, 102] width 146 height 5
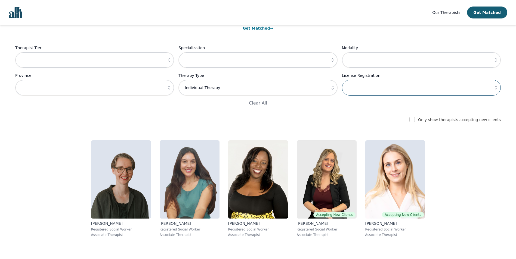
type input "Registered Social Worker (RSW)"
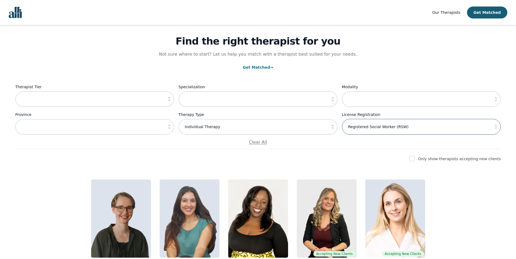
scroll to position [0, 0]
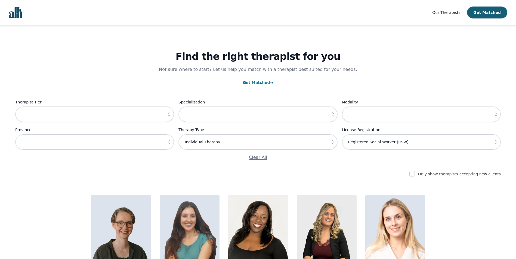
click at [169, 114] on icon "button" at bounding box center [168, 114] width 5 height 5
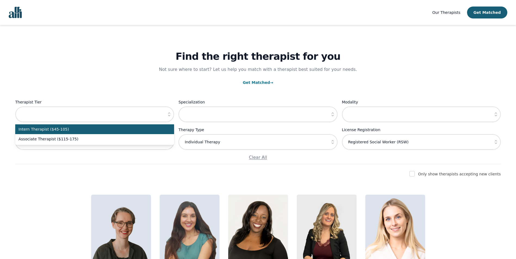
click at [88, 129] on span "Intern Therapist ($45-105)" at bounding box center [91, 129] width 146 height 5
type input "Intern Therapist ($45-105)"
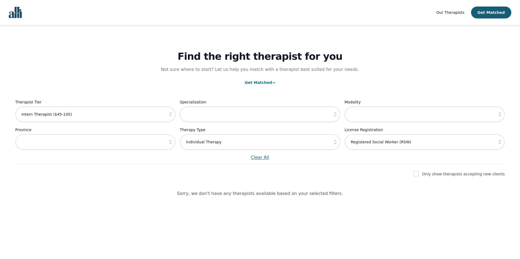
click at [256, 157] on p "Clear All" at bounding box center [259, 157] width 489 height 7
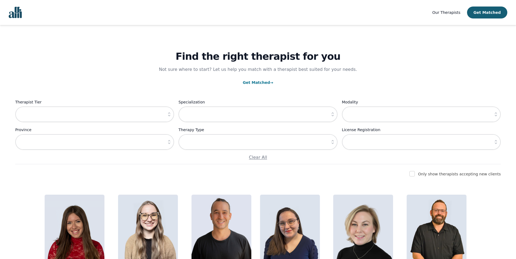
click at [170, 113] on icon "button" at bounding box center [168, 114] width 5 height 5
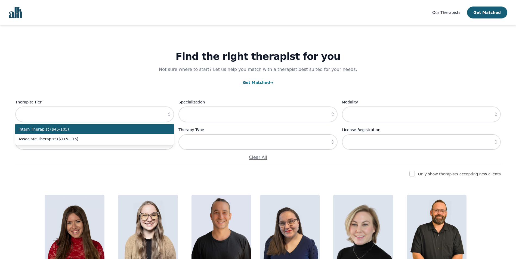
click at [60, 128] on span "Intern Therapist ($45-105)" at bounding box center [91, 129] width 146 height 5
type input "Intern Therapist ($45-105)"
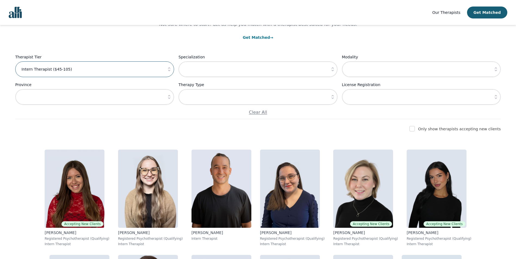
scroll to position [54, 0]
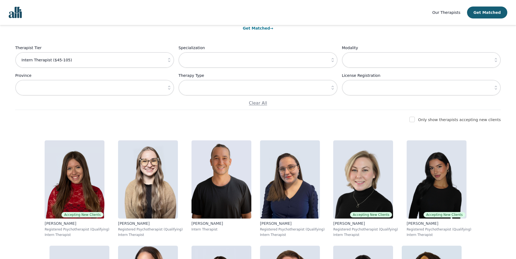
click at [334, 87] on icon "button" at bounding box center [332, 87] width 5 height 5
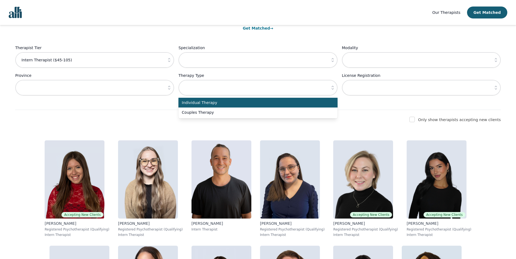
click at [322, 103] on span "Individual Therapy" at bounding box center [255, 102] width 146 height 5
type input "Individual Therapy"
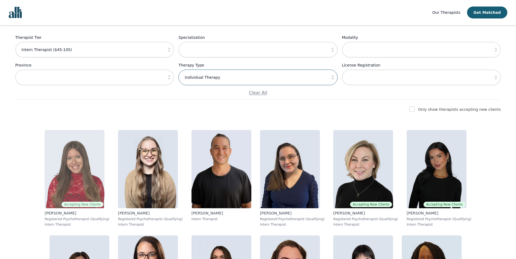
scroll to position [82, 0]
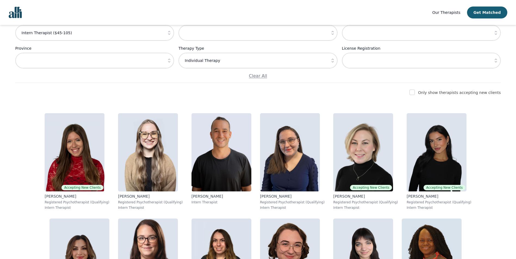
click at [168, 58] on button "button" at bounding box center [169, 61] width 10 height 16
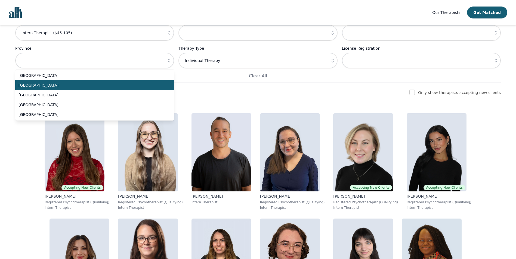
click at [152, 85] on span "[GEOGRAPHIC_DATA]" at bounding box center [91, 85] width 146 height 5
type input "[GEOGRAPHIC_DATA]"
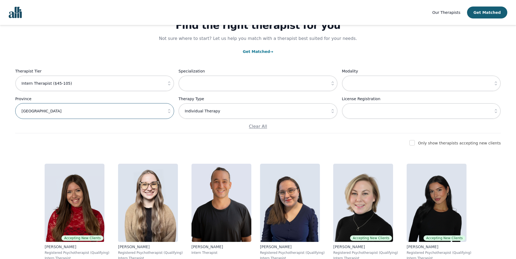
scroll to position [27, 0]
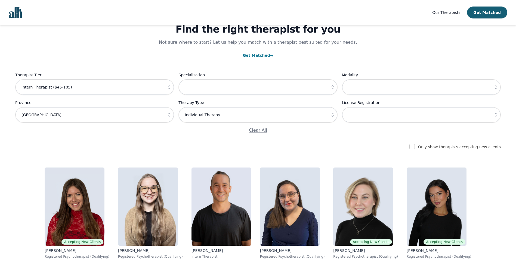
click at [497, 85] on icon "button" at bounding box center [495, 87] width 5 height 5
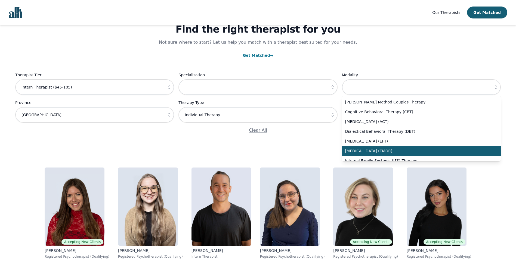
click at [438, 152] on span "[MEDICAL_DATA] (EMDR)" at bounding box center [418, 150] width 146 height 5
type input "[MEDICAL_DATA] (EMDR)"
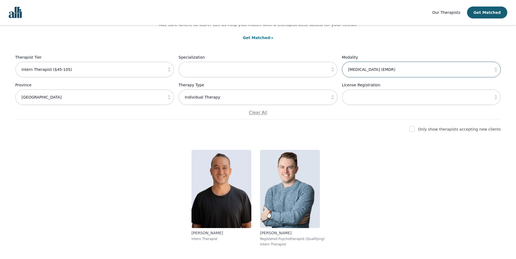
scroll to position [63, 0]
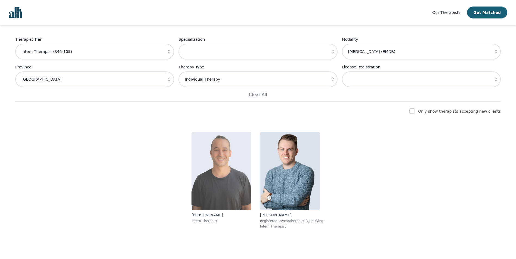
click at [221, 182] on img at bounding box center [221, 171] width 60 height 78
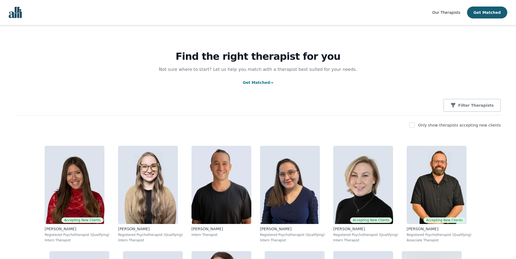
click at [261, 82] on link "Get Matched →" at bounding box center [257, 82] width 30 height 4
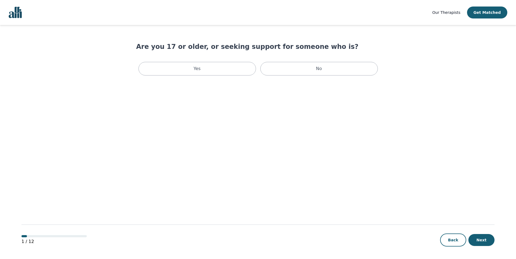
click at [455, 13] on span "Our Therapists" at bounding box center [446, 12] width 28 height 4
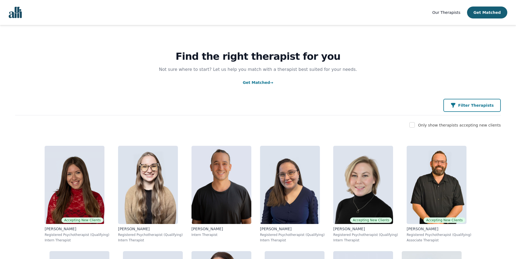
click at [486, 107] on p "Filter Therapists" at bounding box center [476, 105] width 36 height 5
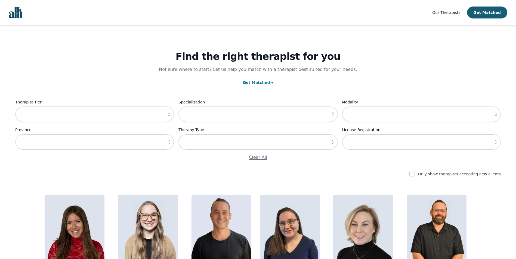
click at [495, 114] on icon "button" at bounding box center [495, 115] width 2 height 4
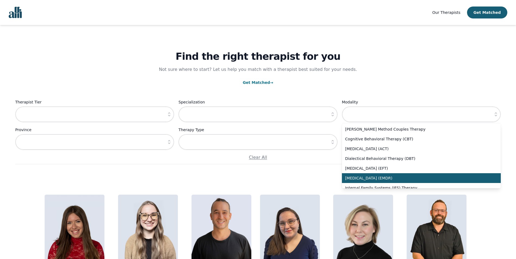
click at [409, 179] on span "[MEDICAL_DATA] (EMDR)" at bounding box center [418, 178] width 146 height 5
type input "[MEDICAL_DATA] (EMDR)"
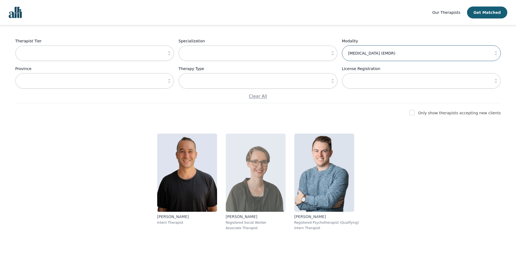
scroll to position [63, 0]
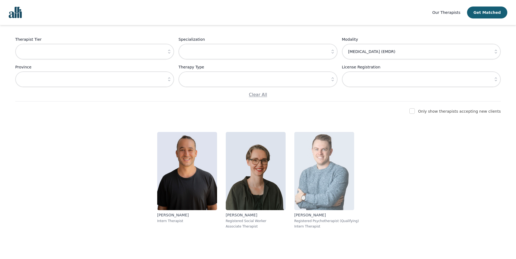
click at [321, 175] on img at bounding box center [324, 171] width 60 height 78
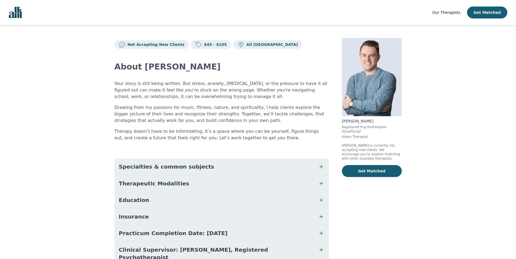
click at [180, 182] on button "Therapeutic Modalities" at bounding box center [221, 184] width 214 height 16
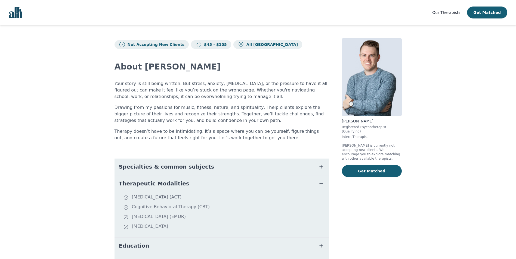
click at [180, 182] on button "Therapeutic Modalities" at bounding box center [221, 184] width 214 height 16
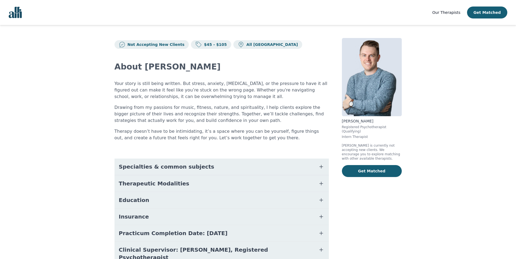
click at [139, 217] on span "Insurance" at bounding box center [134, 217] width 30 height 8
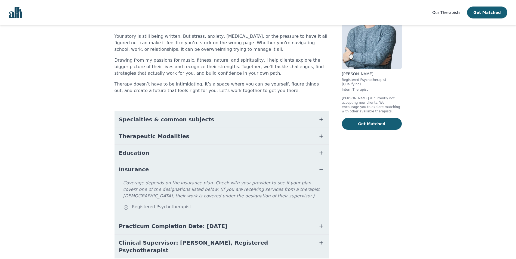
scroll to position [54, 0]
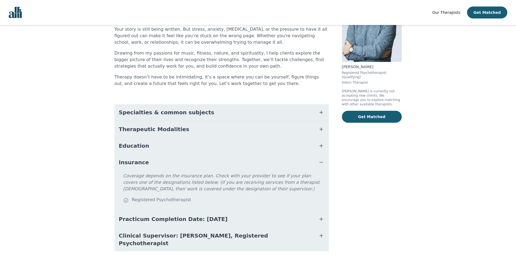
click at [142, 168] on button "Insurance" at bounding box center [221, 162] width 214 height 16
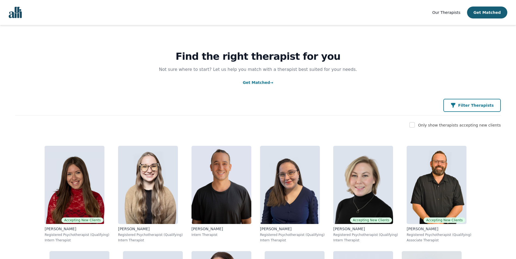
click at [483, 103] on p "Filter Therapists" at bounding box center [476, 105] width 36 height 5
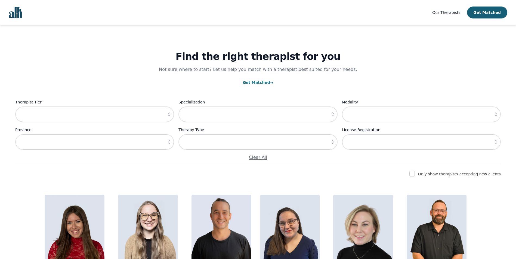
click at [495, 142] on icon "button" at bounding box center [495, 141] width 5 height 5
click at [496, 113] on icon "button" at bounding box center [495, 115] width 2 height 4
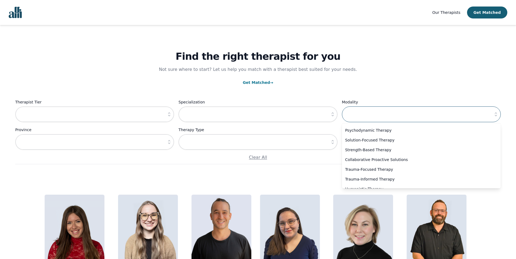
scroll to position [163, 0]
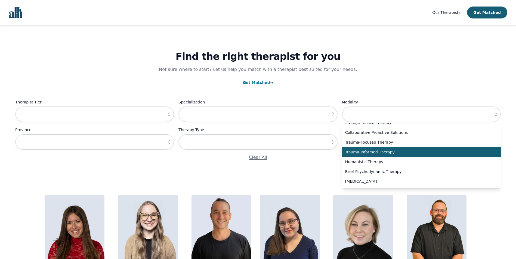
click at [382, 152] on span "Trauma-Informed Therapy" at bounding box center [418, 151] width 146 height 5
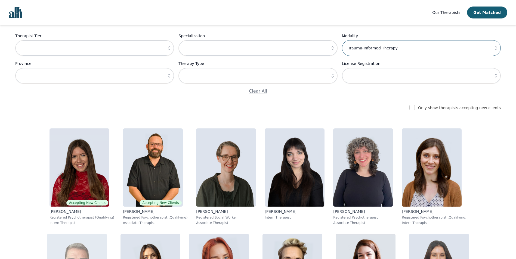
scroll to position [54, 0]
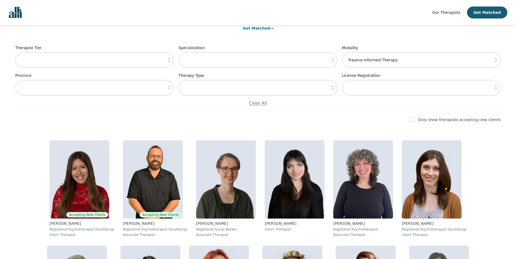
click at [497, 61] on icon "button" at bounding box center [495, 59] width 5 height 5
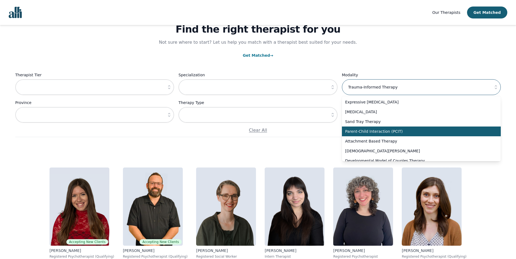
scroll to position [272, 0]
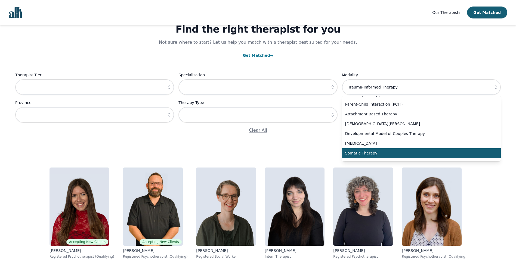
click at [369, 151] on li "Somatic Therapy" at bounding box center [421, 153] width 159 height 10
type input "Somatic Therapy"
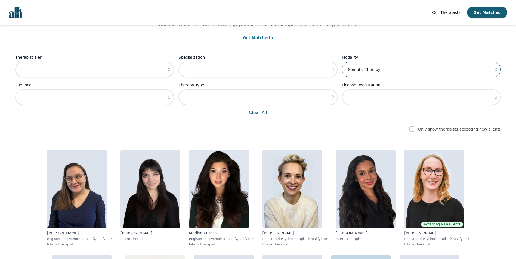
scroll to position [54, 0]
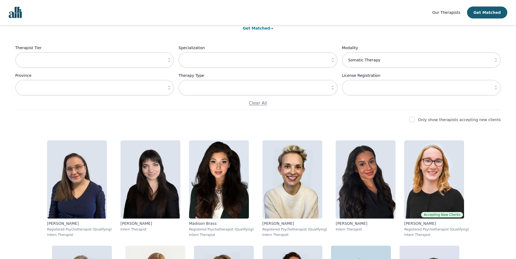
click at [165, 61] on button "button" at bounding box center [169, 60] width 10 height 16
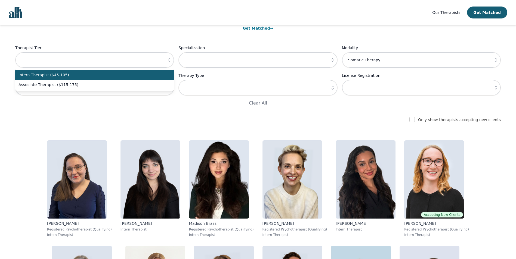
click at [153, 76] on span "Intern Therapist ($45-105)" at bounding box center [91, 74] width 146 height 5
type input "Intern Therapist ($45-105)"
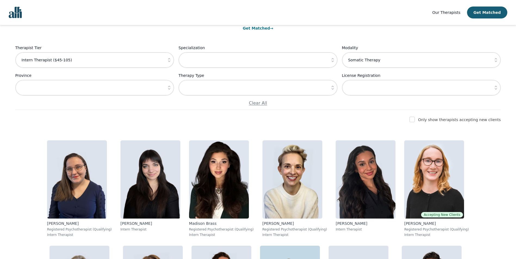
click at [361, 123] on div "Only show therapists accepting new clients" at bounding box center [257, 120] width 485 height 7
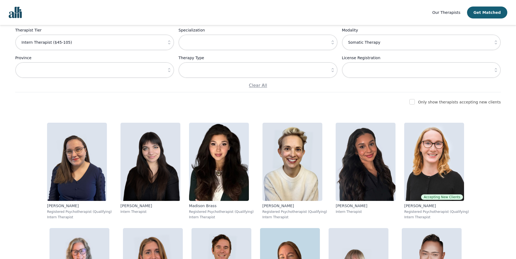
scroll to position [82, 0]
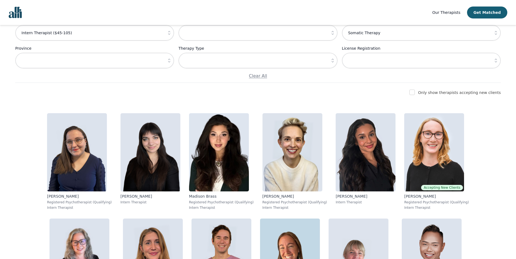
click at [332, 63] on icon "button" at bounding box center [332, 61] width 2 height 4
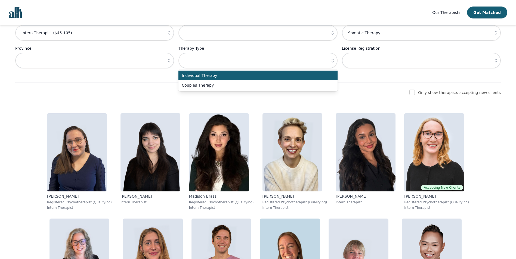
click at [205, 77] on span "Individual Therapy" at bounding box center [255, 75] width 146 height 5
type input "Individual Therapy"
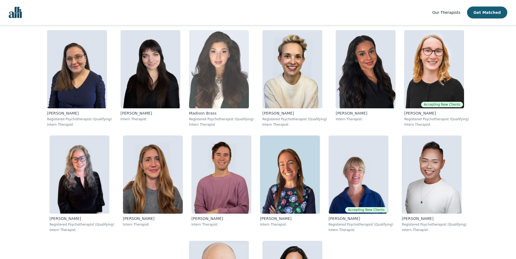
scroll to position [169, 0]
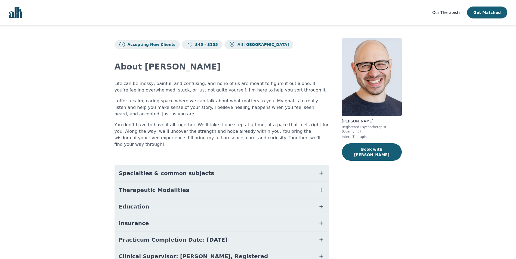
click at [219, 184] on button "Therapeutic Modalities" at bounding box center [221, 190] width 214 height 16
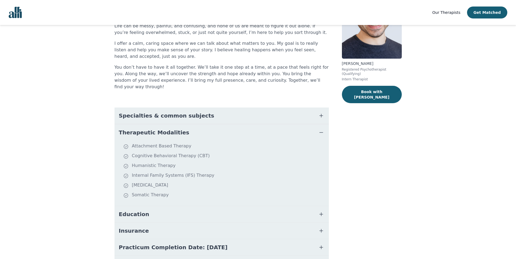
scroll to position [90, 0]
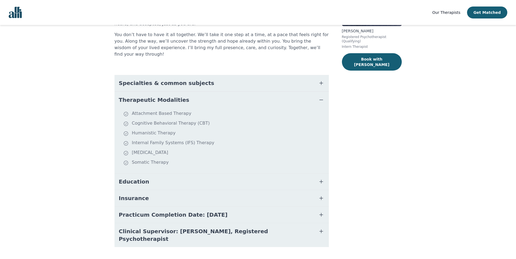
click at [177, 79] on span "Specialties & common subjects" at bounding box center [166, 83] width 95 height 8
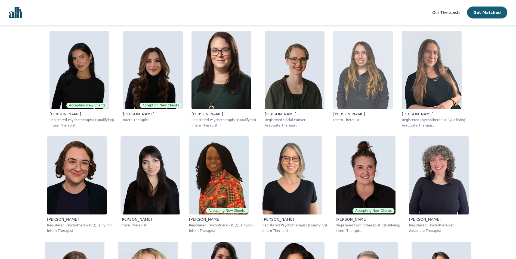
scroll to position [250, 0]
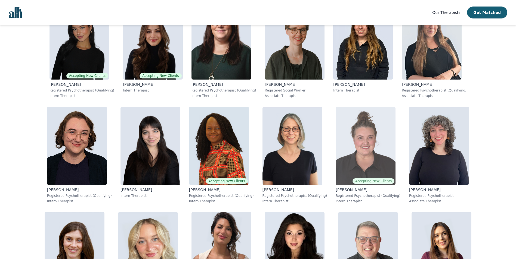
click at [335, 160] on img at bounding box center [365, 146] width 60 height 78
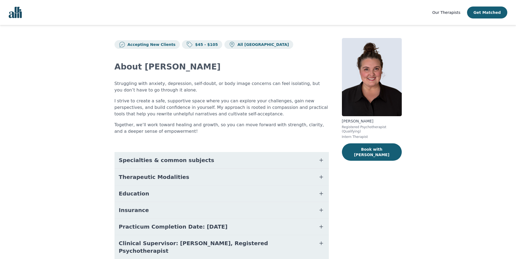
click at [181, 175] on button "Therapeutic Modalities" at bounding box center [221, 177] width 214 height 16
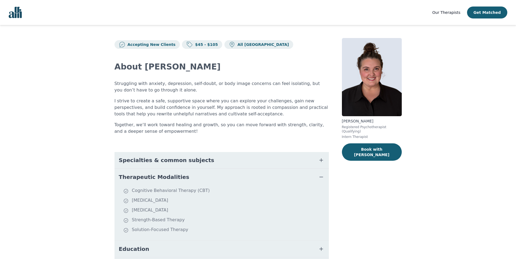
click at [449, 13] on span "Our Therapists" at bounding box center [446, 12] width 28 height 4
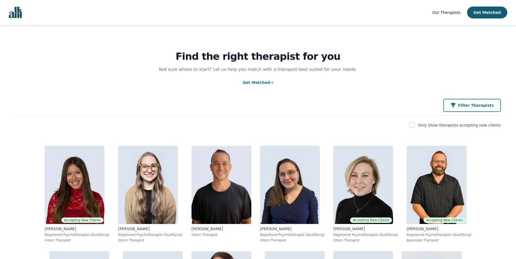
click at [476, 108] on button "Filter Therapists" at bounding box center [471, 105] width 57 height 13
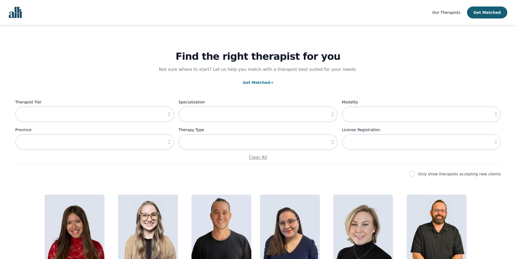
click at [497, 116] on icon "button" at bounding box center [495, 114] width 5 height 5
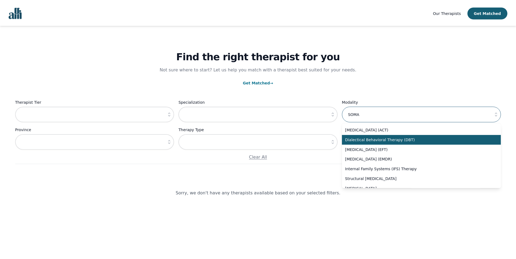
scroll to position [27, 0]
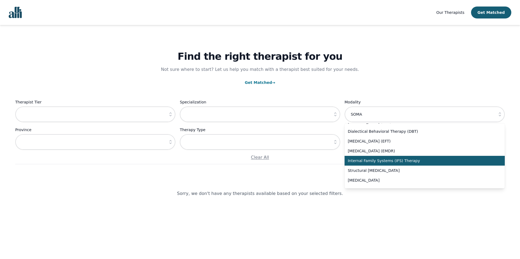
click at [387, 163] on span "Internal Family Systems (IFS) Therapy" at bounding box center [421, 160] width 147 height 5
type input "Internal Family Systems (IFS) Therapy"
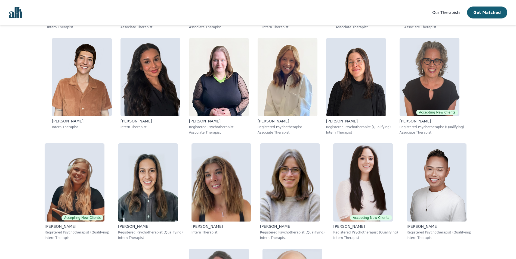
scroll to position [272, 0]
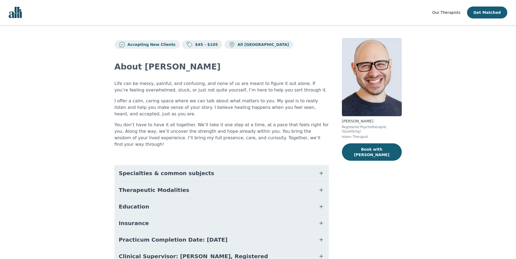
click at [310, 234] on button "Practicum Completion Date: [DATE]" at bounding box center [221, 240] width 214 height 16
click at [227, 166] on button "Specialties & common subjects" at bounding box center [221, 173] width 214 height 16
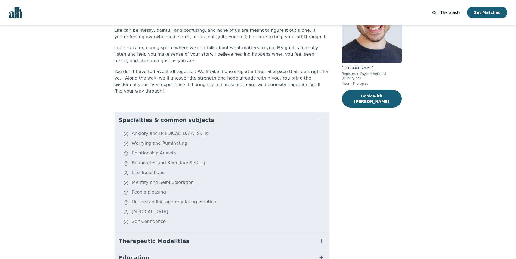
scroll to position [54, 0]
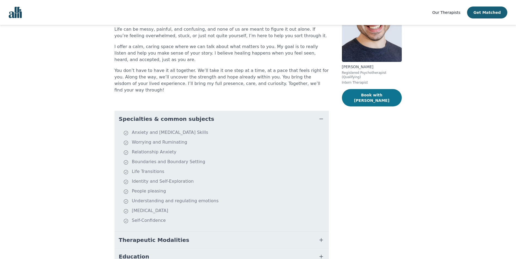
click at [388, 92] on button "Book with [PERSON_NAME]" at bounding box center [372, 97] width 60 height 17
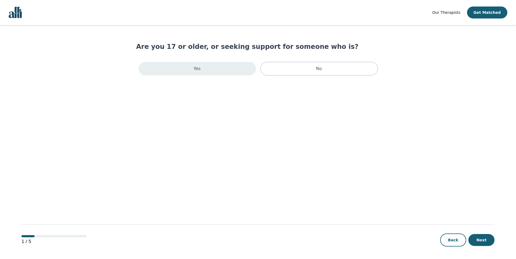
click at [207, 73] on div "Yes" at bounding box center [196, 69] width 117 height 14
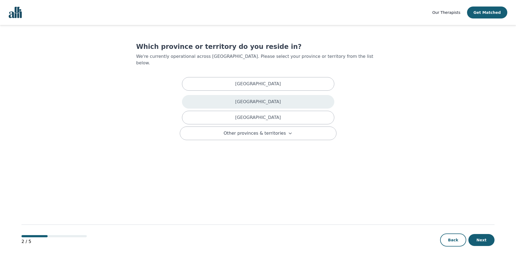
click at [292, 95] on div "[GEOGRAPHIC_DATA]" at bounding box center [258, 102] width 152 height 14
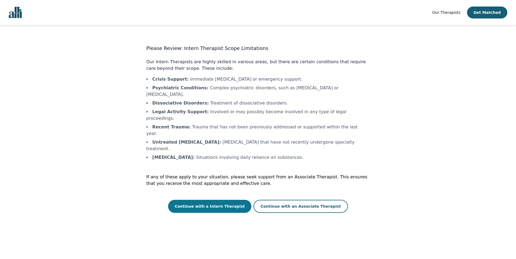
click at [231, 200] on button "Continue with a Intern Therapist" at bounding box center [209, 206] width 83 height 13
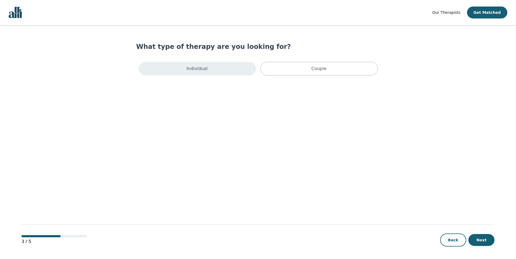
click at [206, 75] on div "Individual" at bounding box center [196, 69] width 117 height 14
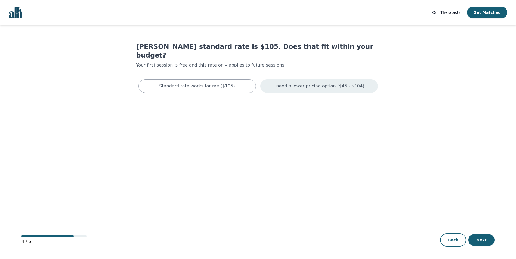
click at [317, 83] on p "I need a lower pricing option ($45 - $104)" at bounding box center [318, 86] width 91 height 7
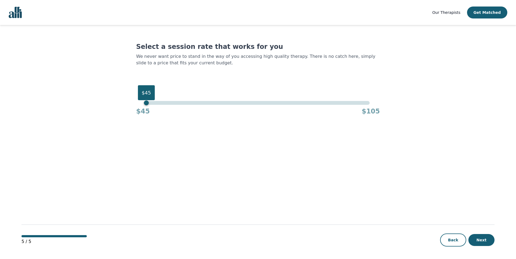
drag, startPoint x: 370, startPoint y: 92, endPoint x: 89, endPoint y: 104, distance: 282.1
click at [89, 104] on main "Select a session rate that works for you We never want price to stand in the wa…" at bounding box center [257, 142] width 473 height 235
click at [486, 242] on button "Next" at bounding box center [481, 240] width 26 height 12
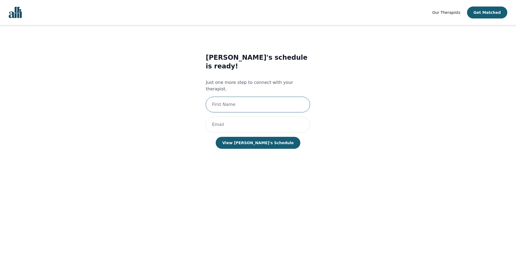
click at [271, 97] on input "text" at bounding box center [257, 105] width 104 height 16
type input "[PERSON_NAME]"
type input "[EMAIL_ADDRESS][DOMAIN_NAME]"
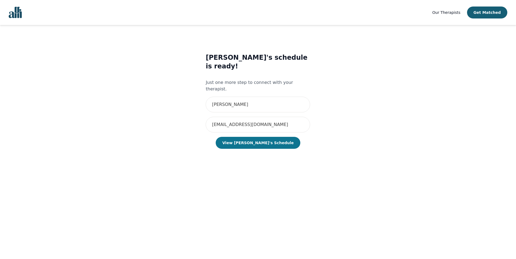
click at [259, 137] on button "View [PERSON_NAME]'s Schedule" at bounding box center [258, 143] width 84 height 12
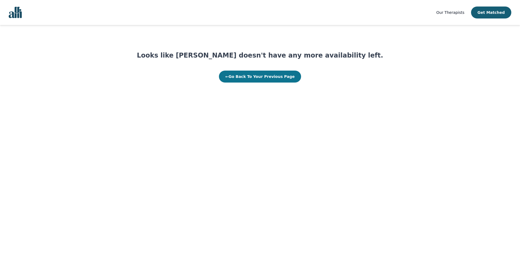
click at [269, 78] on button "← Go Back To Your Previous Page" at bounding box center [260, 77] width 82 height 12
click at [17, 15] on img "Global" at bounding box center [15, 12] width 13 height 11
